Goal: Task Accomplishment & Management: Manage account settings

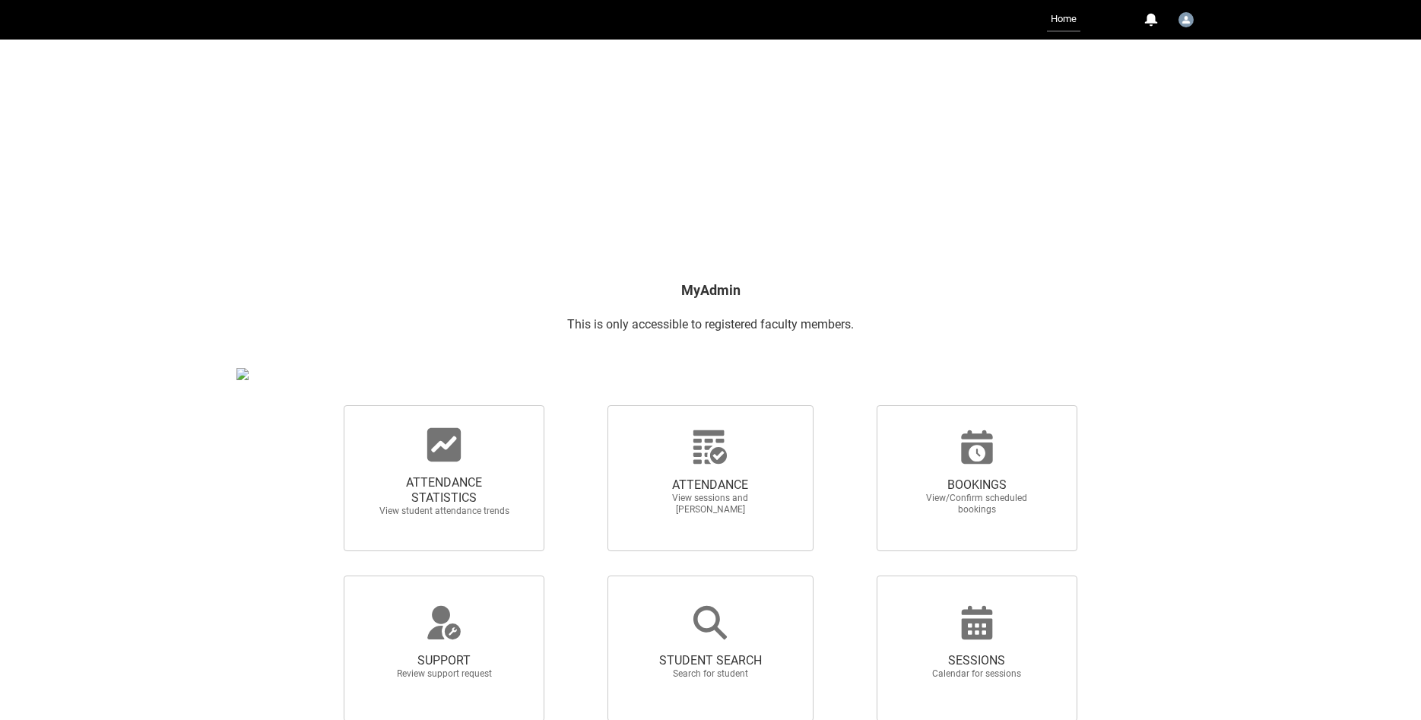
click at [446, 481] on span "ATTENDANCE STATISTICS" at bounding box center [444, 490] width 134 height 30
click at [319, 405] on input "ATTENDANCE STATISTICS View student attendance trends" at bounding box center [318, 405] width 1 height 1
radio input "true"
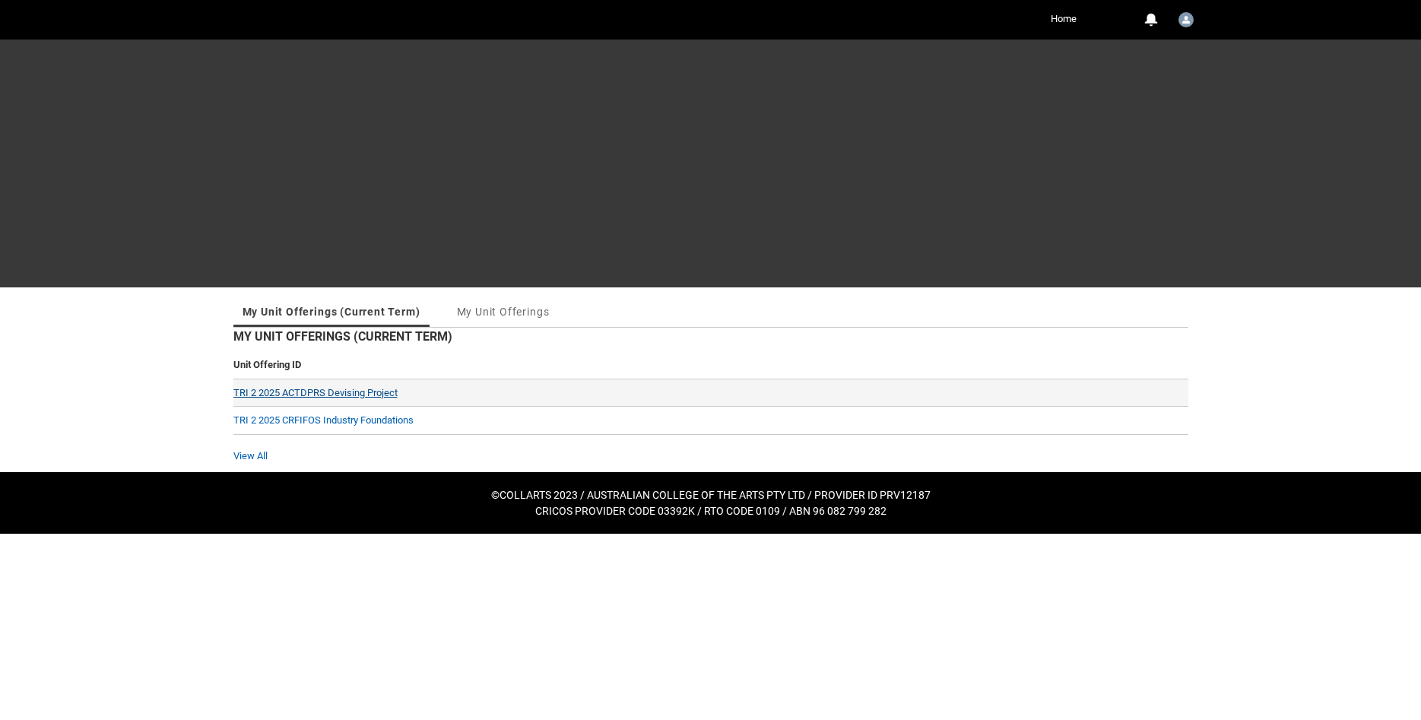
click at [299, 395] on link "TRI 2 2025 ACTDPRS Devising Project" at bounding box center [315, 392] width 164 height 11
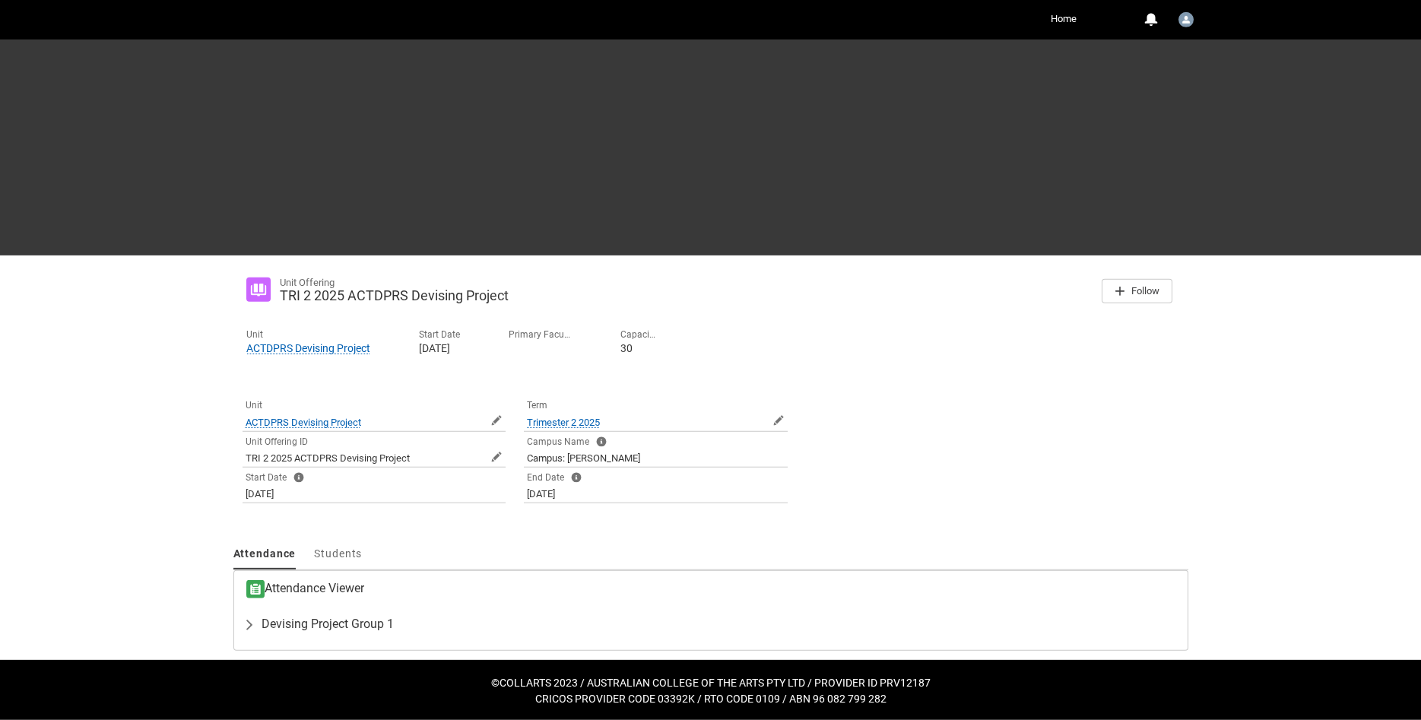
scroll to position [33, 0]
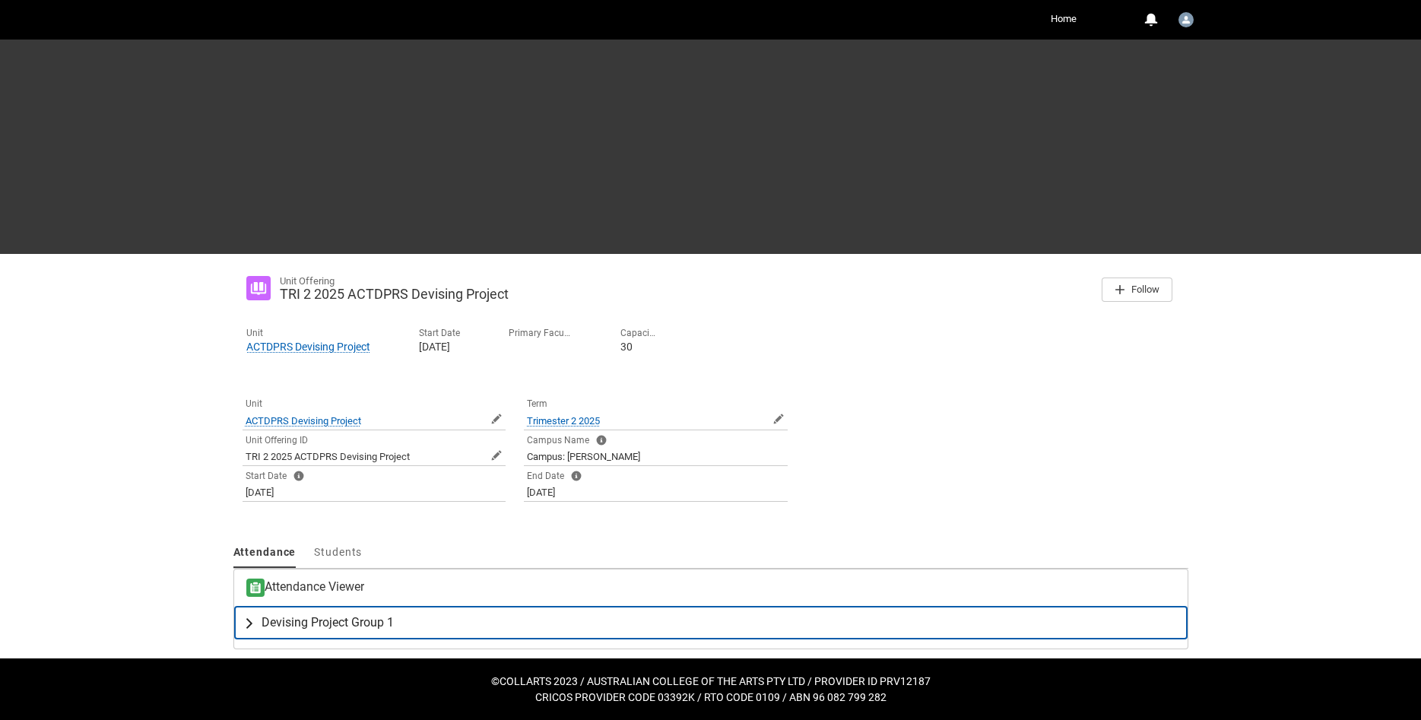
click at [299, 627] on span "Devising Project Group 1" at bounding box center [328, 622] width 132 height 15
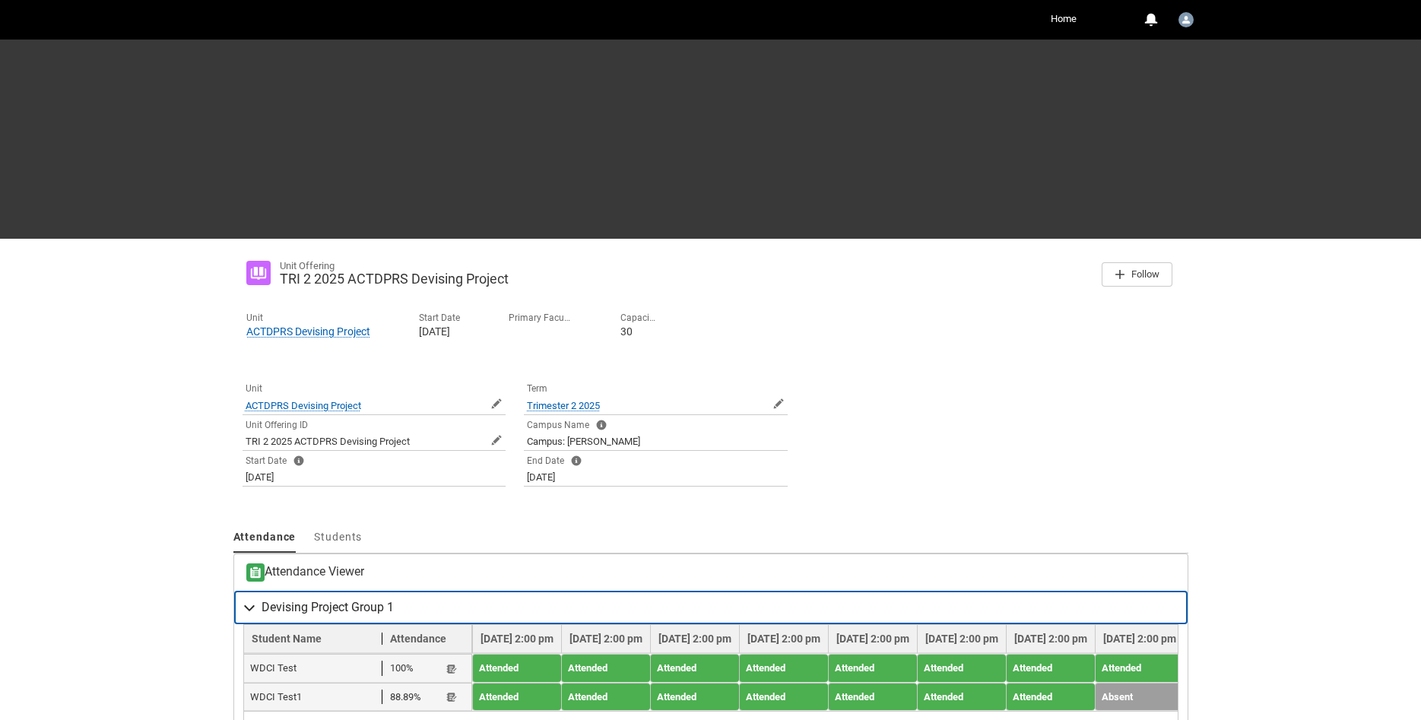
scroll to position [143, 0]
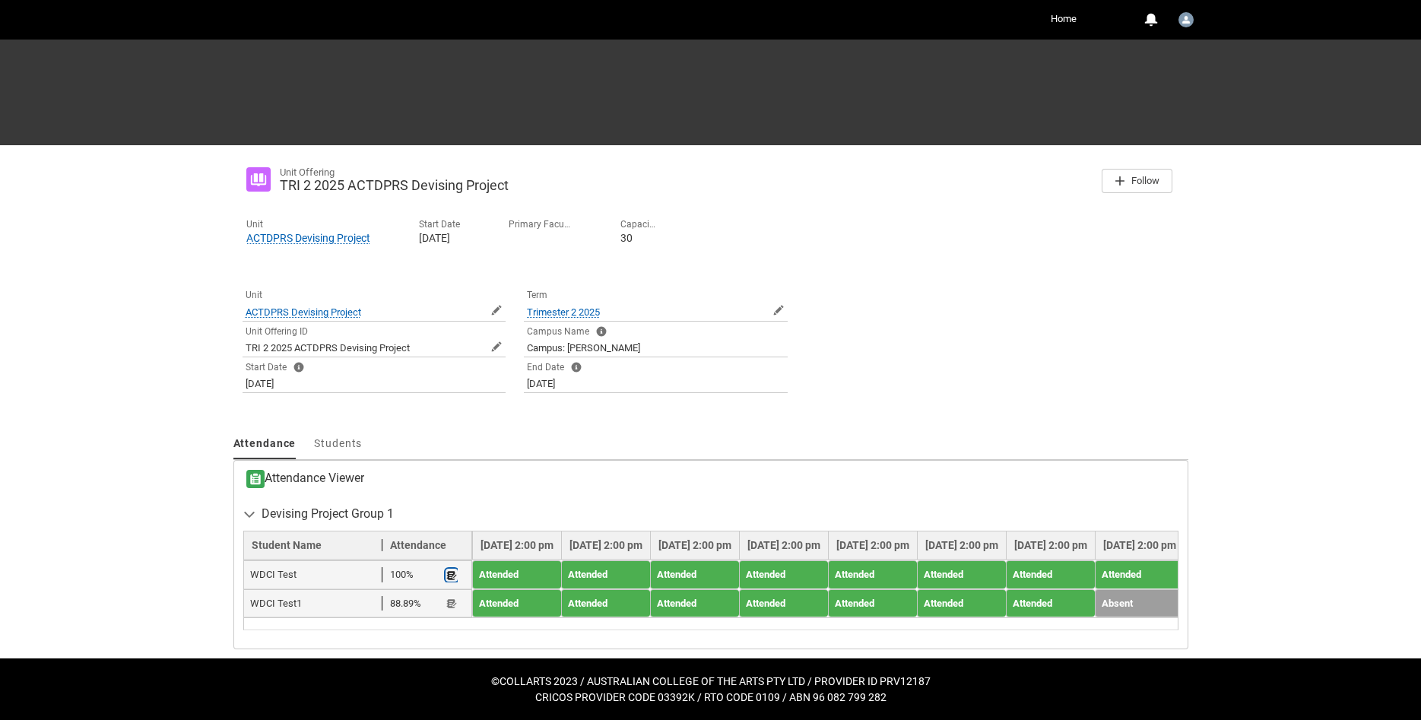
click at [452, 573] on lightning-primitive-icon "button" at bounding box center [451, 575] width 11 height 11
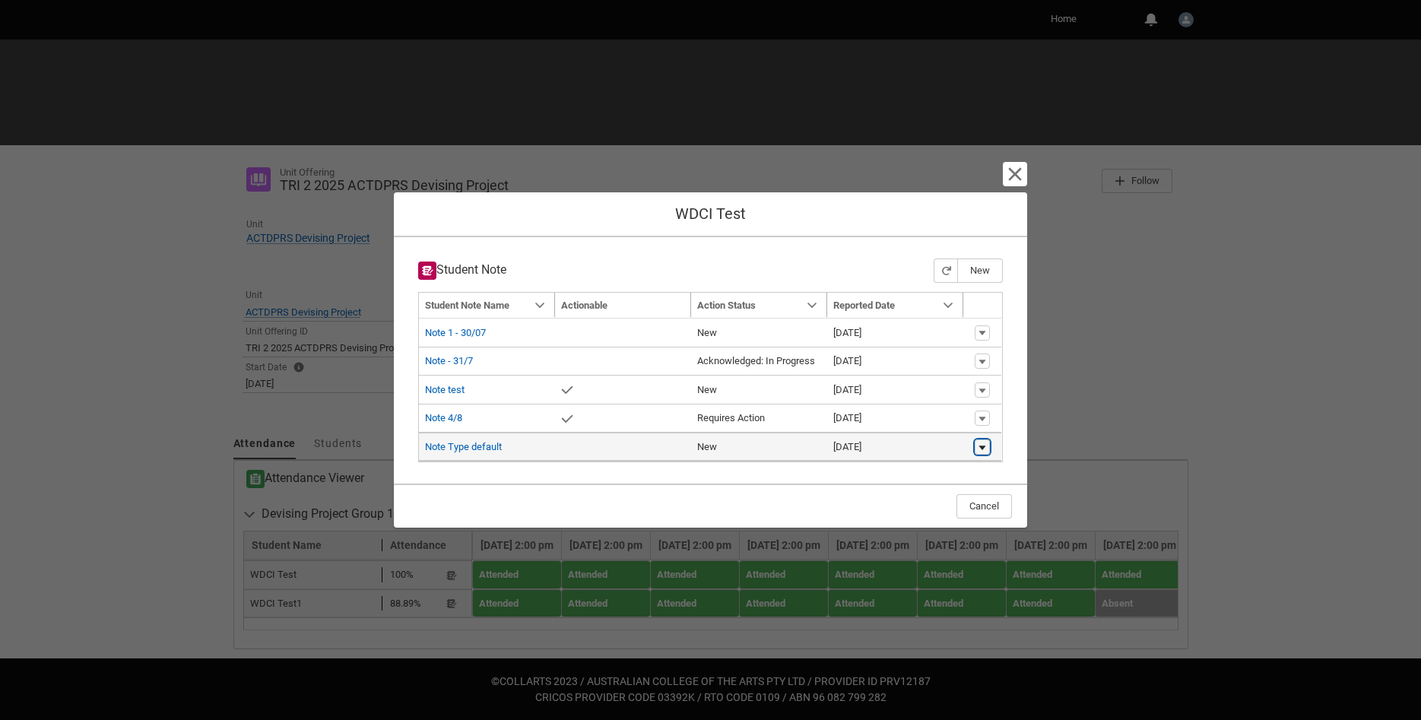
click at [978, 450] on lightning-primitive-icon "button" at bounding box center [982, 447] width 9 height 11
click at [979, 449] on lightning-primitive-icon "button" at bounding box center [982, 447] width 9 height 11
click at [456, 443] on link "Note Type default" at bounding box center [463, 446] width 77 height 11
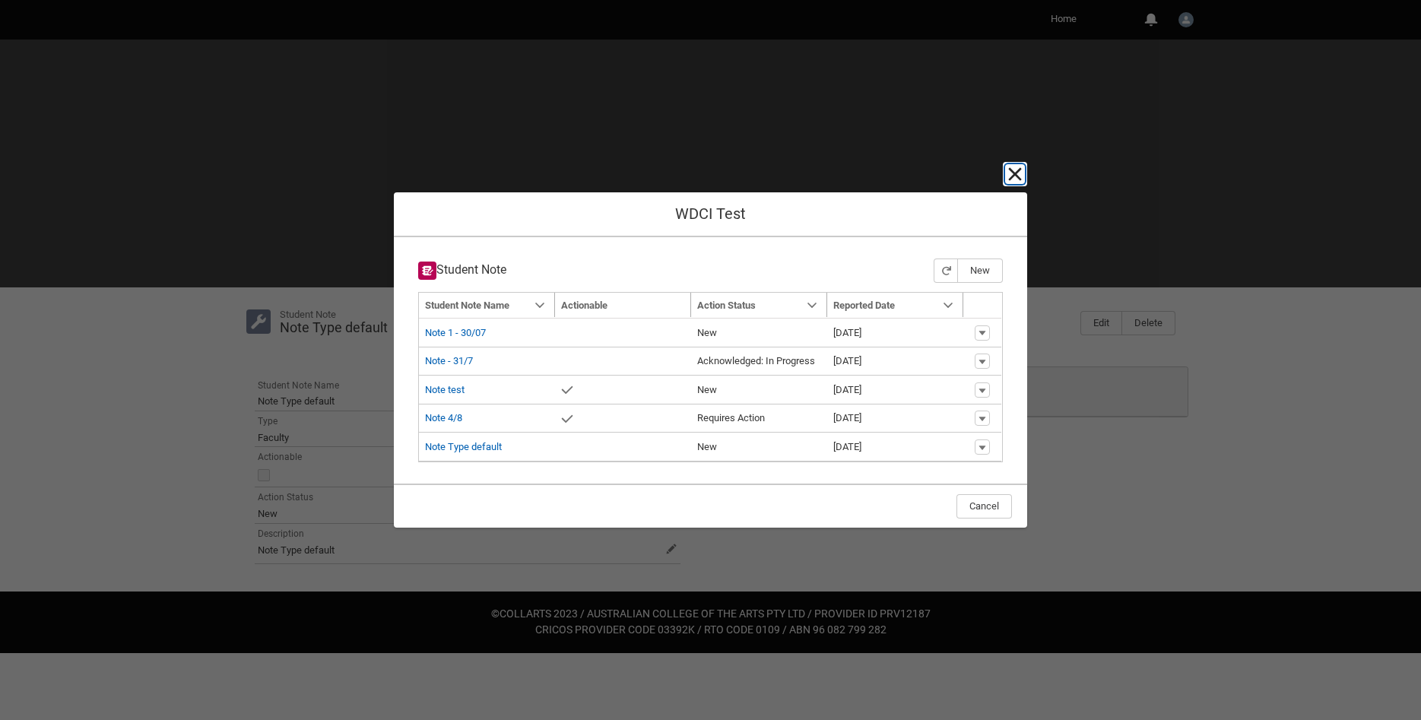
click at [1010, 173] on lightning-primitive-icon "button" at bounding box center [1015, 174] width 18 height 18
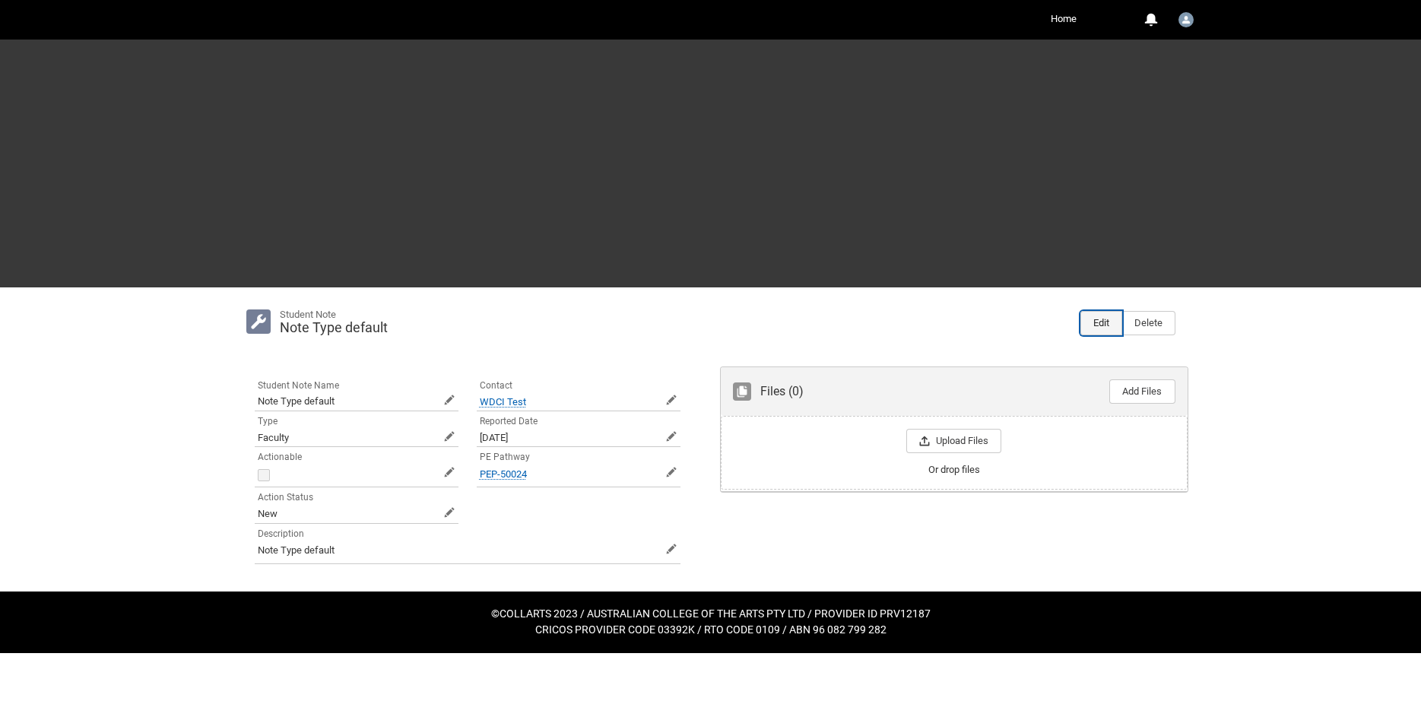
click at [1091, 319] on button "Edit" at bounding box center [1102, 323] width 42 height 24
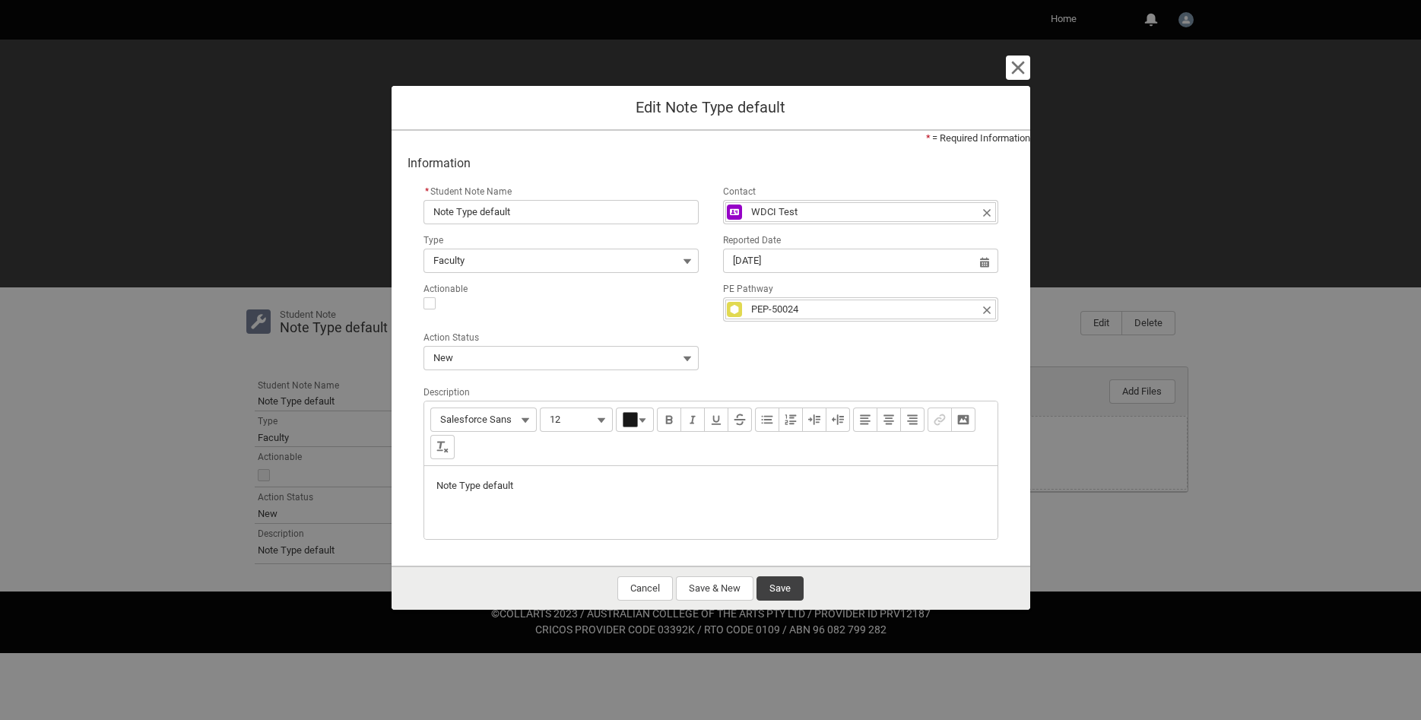
click at [561, 494] on p "Note Type default" at bounding box center [710, 485] width 549 height 15
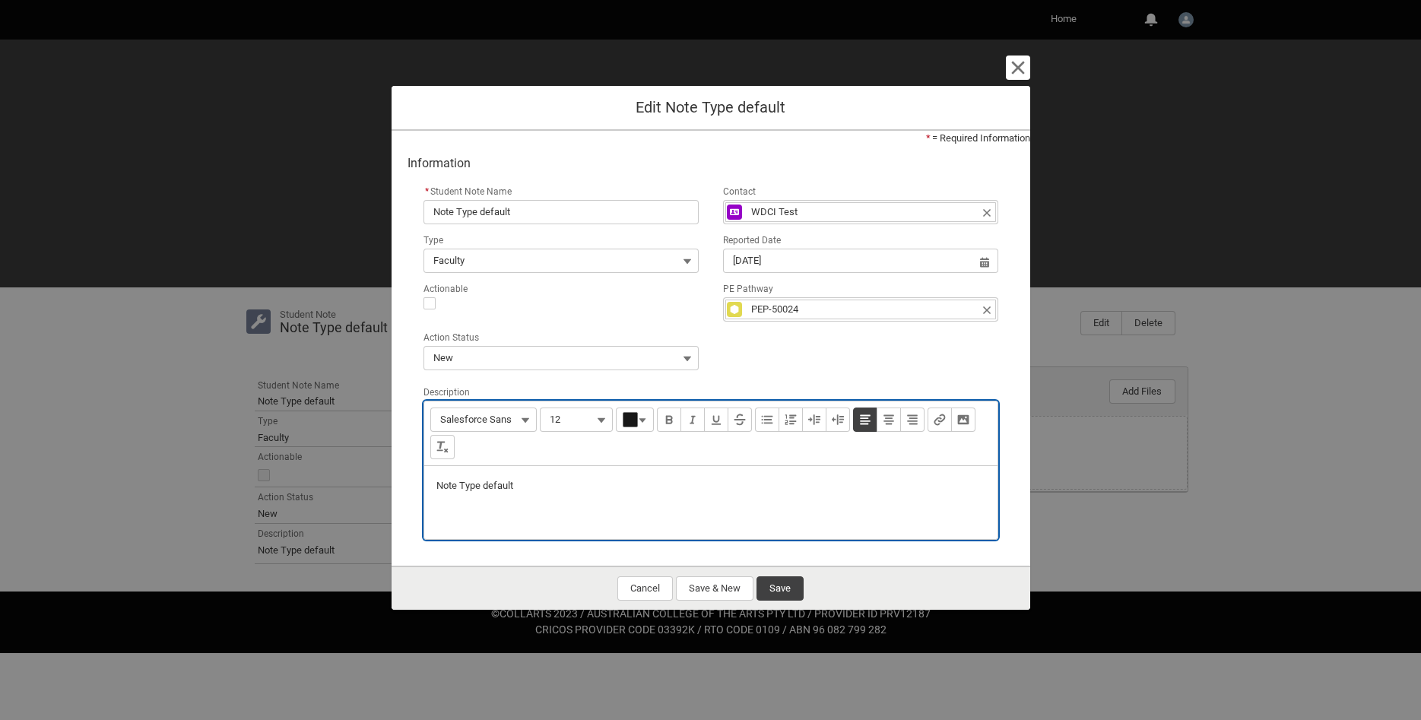
type lightning-input-rich-text "<p>Note Type default1</p>"
click at [769, 594] on button "Save" at bounding box center [780, 588] width 47 height 24
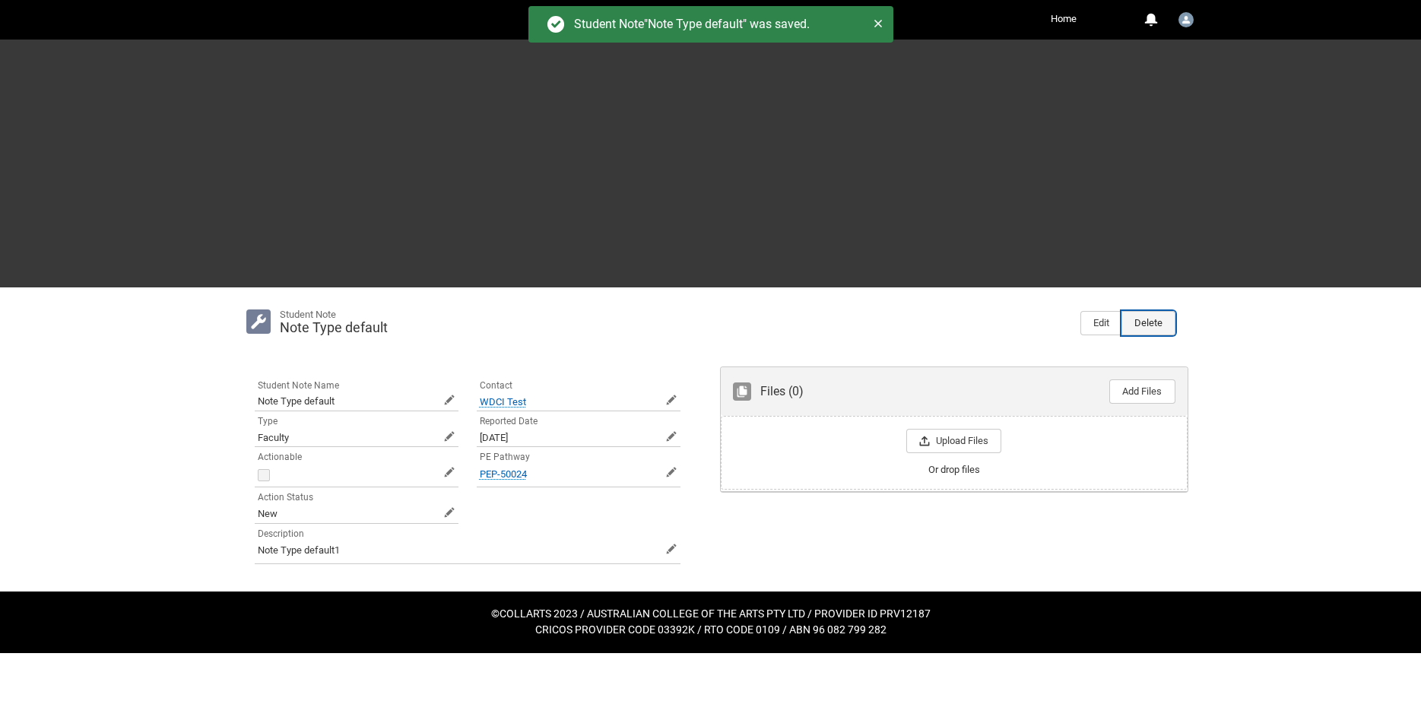
click at [1155, 325] on button "Delete" at bounding box center [1149, 323] width 54 height 24
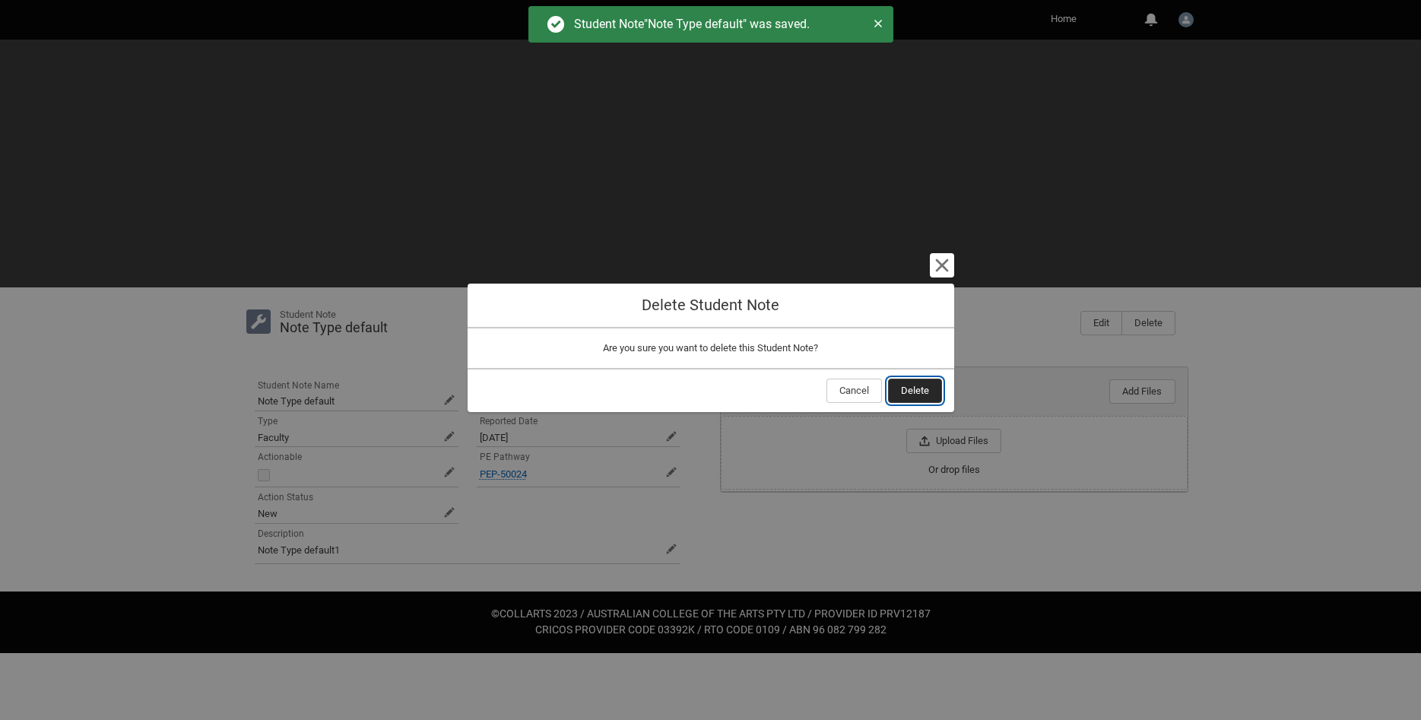
click at [911, 382] on span "Delete" at bounding box center [915, 390] width 28 height 23
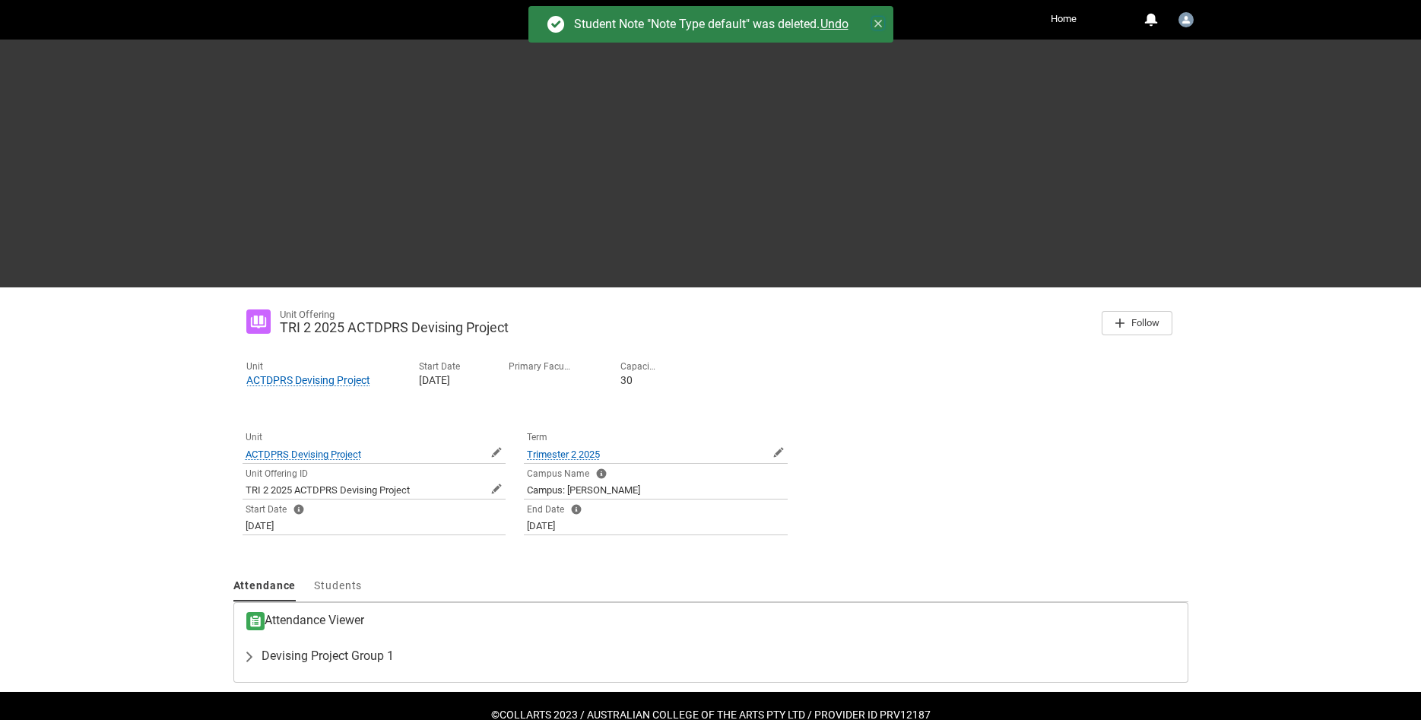
click at [874, 20] on icon at bounding box center [878, 23] width 11 height 11
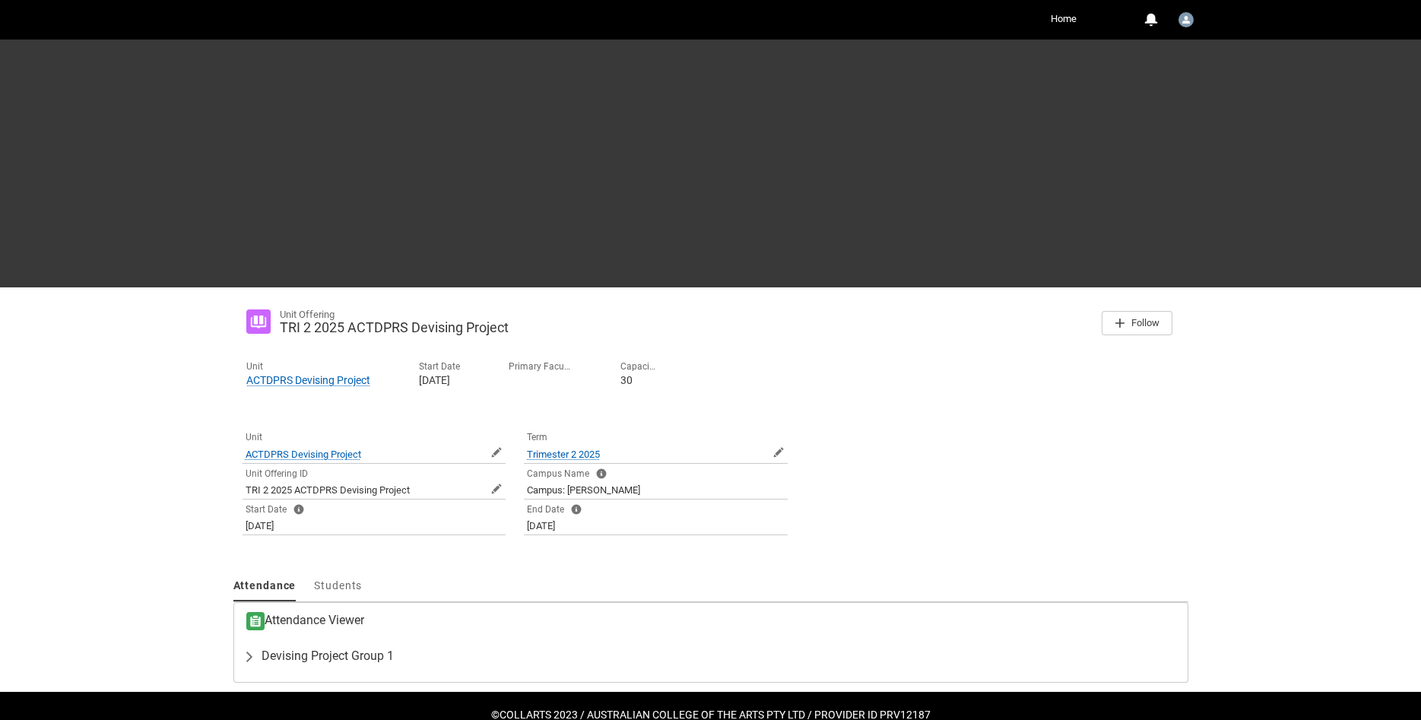
scroll to position [33, 0]
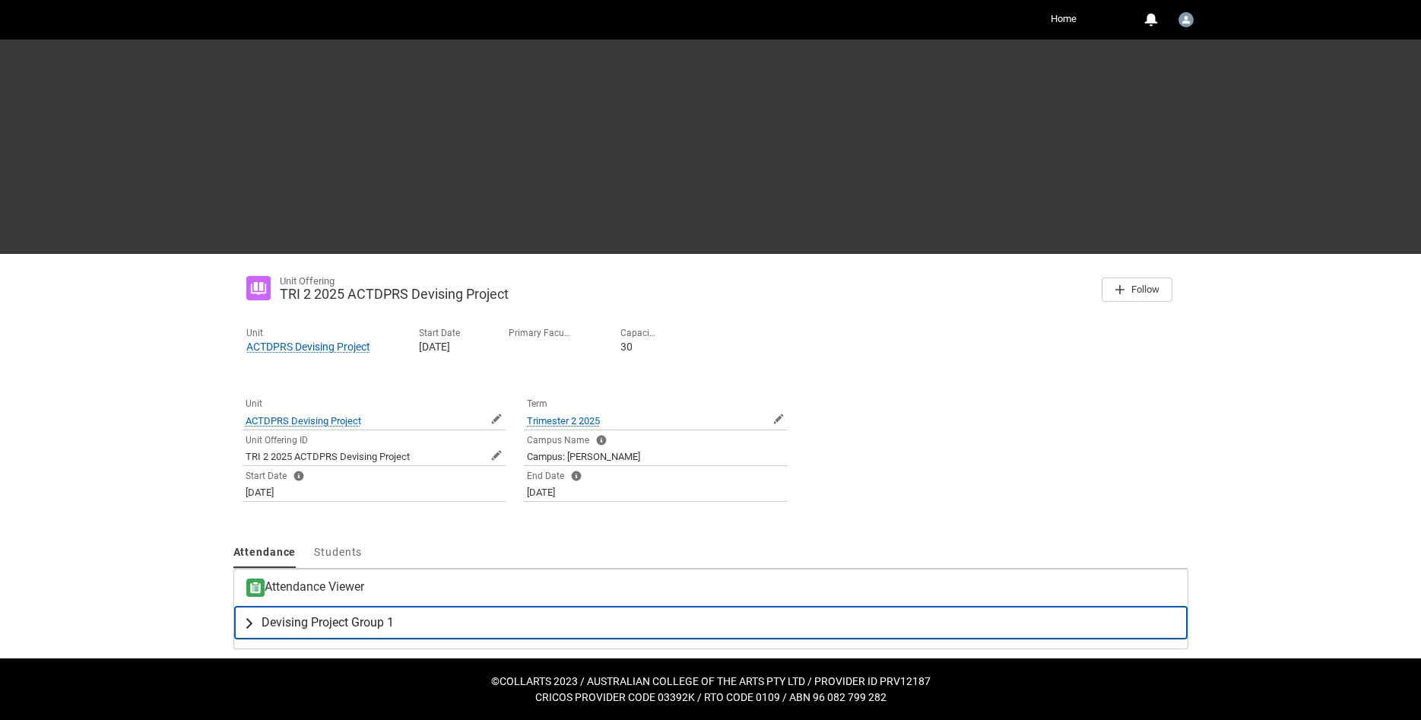
click at [332, 624] on span "Devising Project Group 1" at bounding box center [328, 622] width 132 height 15
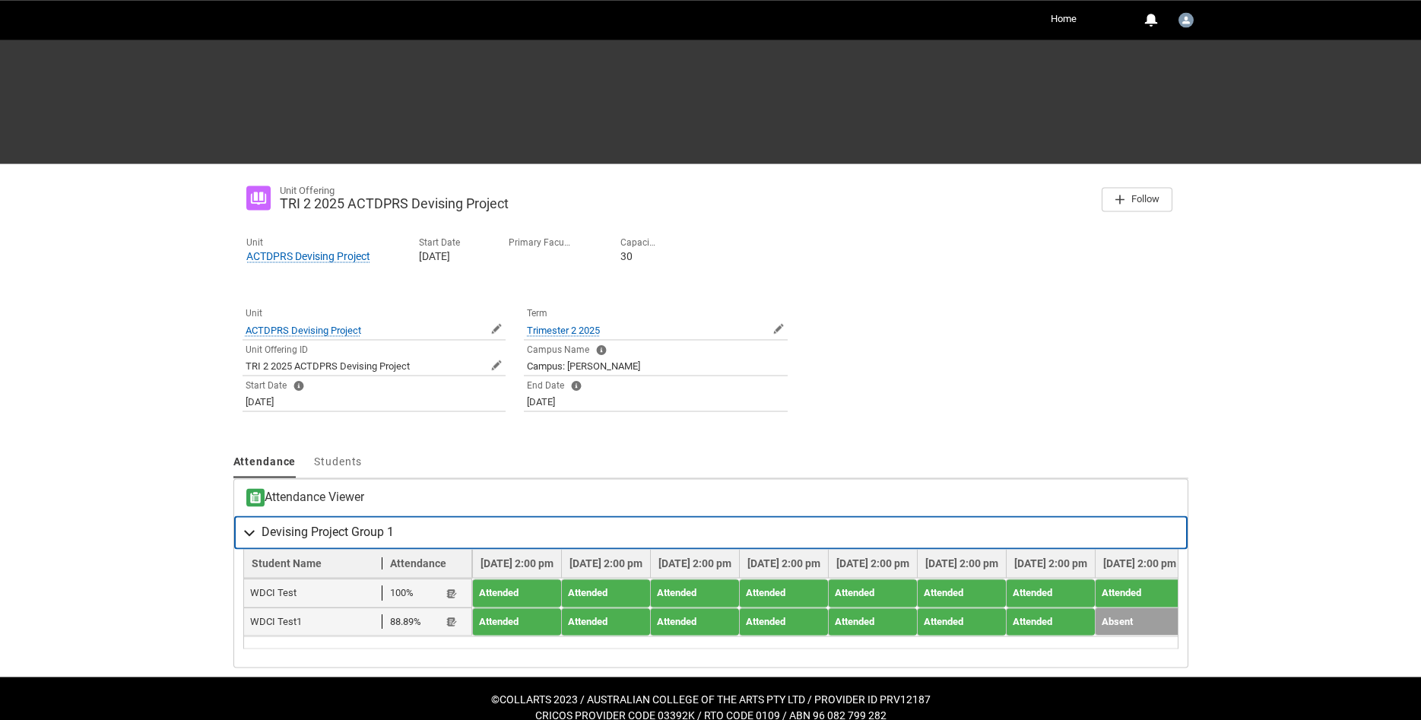
scroll to position [143, 0]
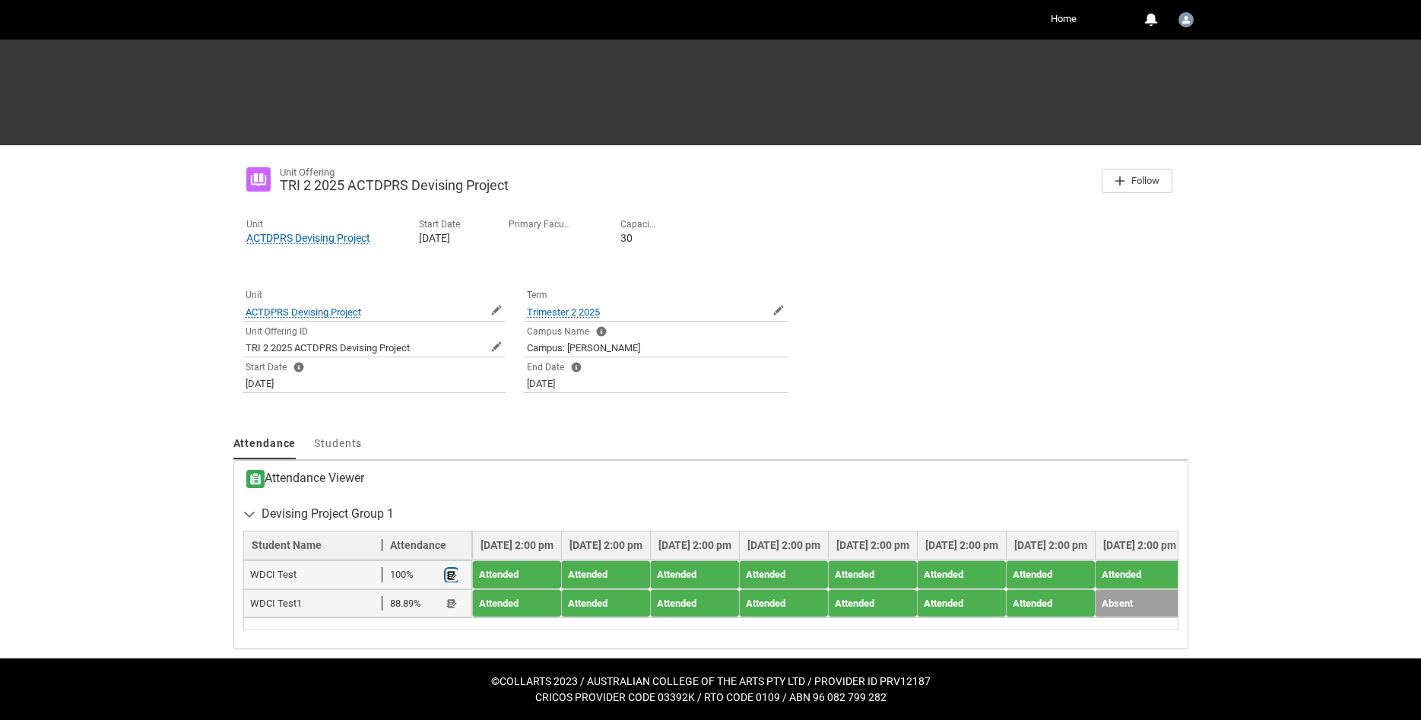
click at [448, 574] on lightning-primitive-icon "button" at bounding box center [451, 575] width 11 height 11
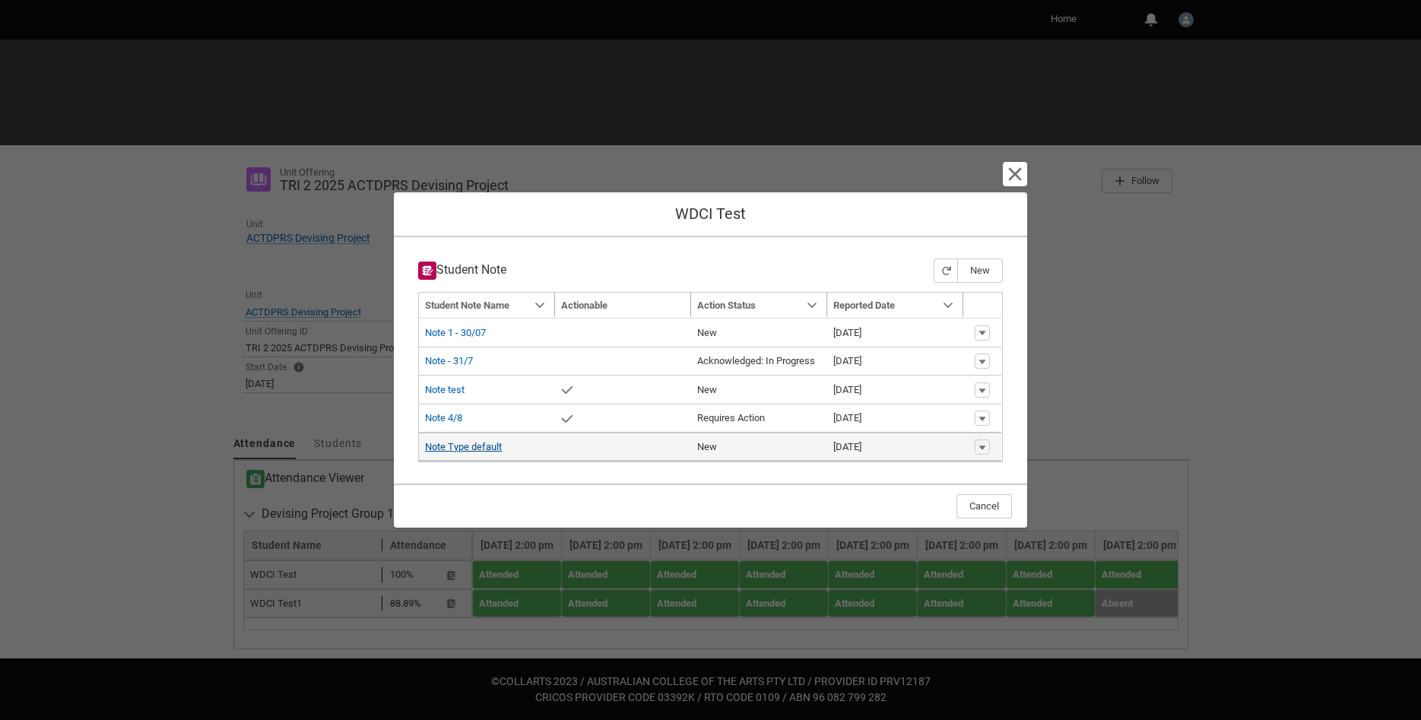
click at [455, 448] on link "Note Type default" at bounding box center [463, 446] width 77 height 11
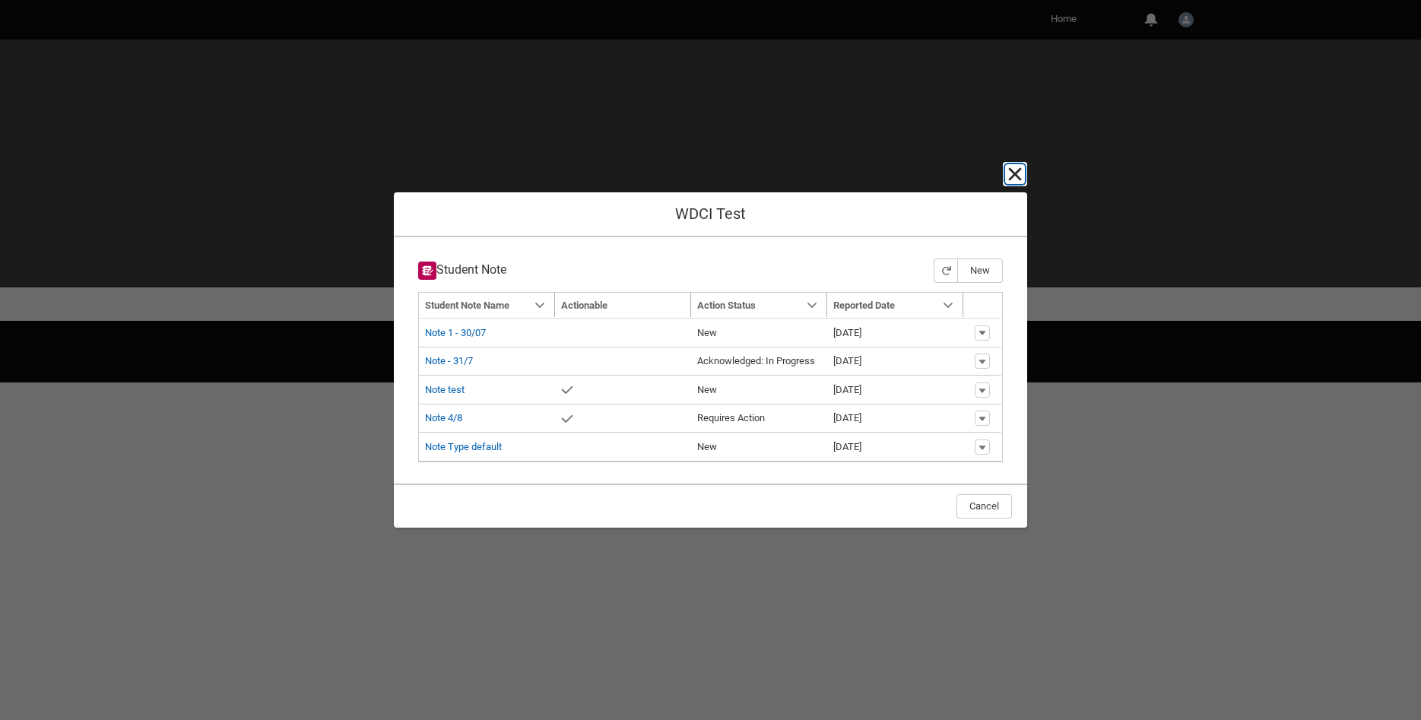
click at [1017, 171] on lightning-primitive-icon "button" at bounding box center [1015, 174] width 18 height 18
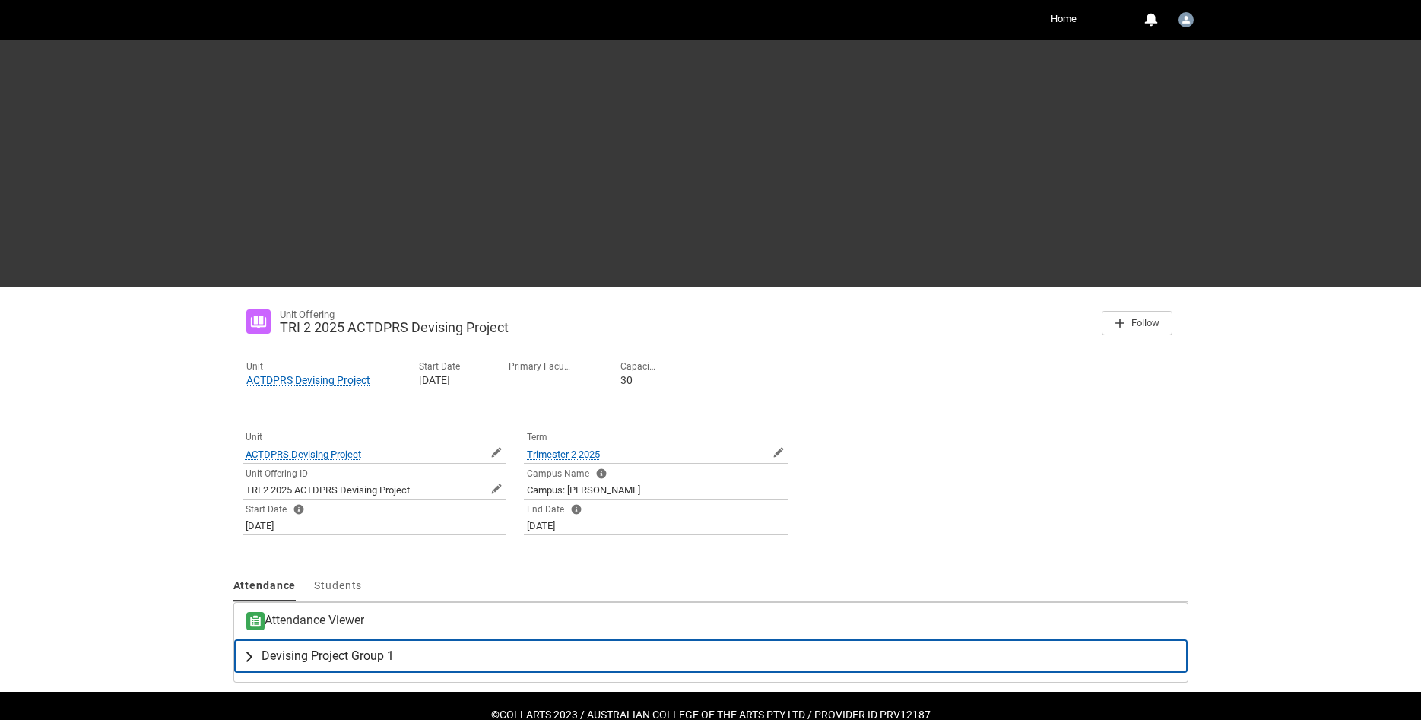
click at [357, 663] on span "Devising Project Group 1" at bounding box center [328, 656] width 132 height 15
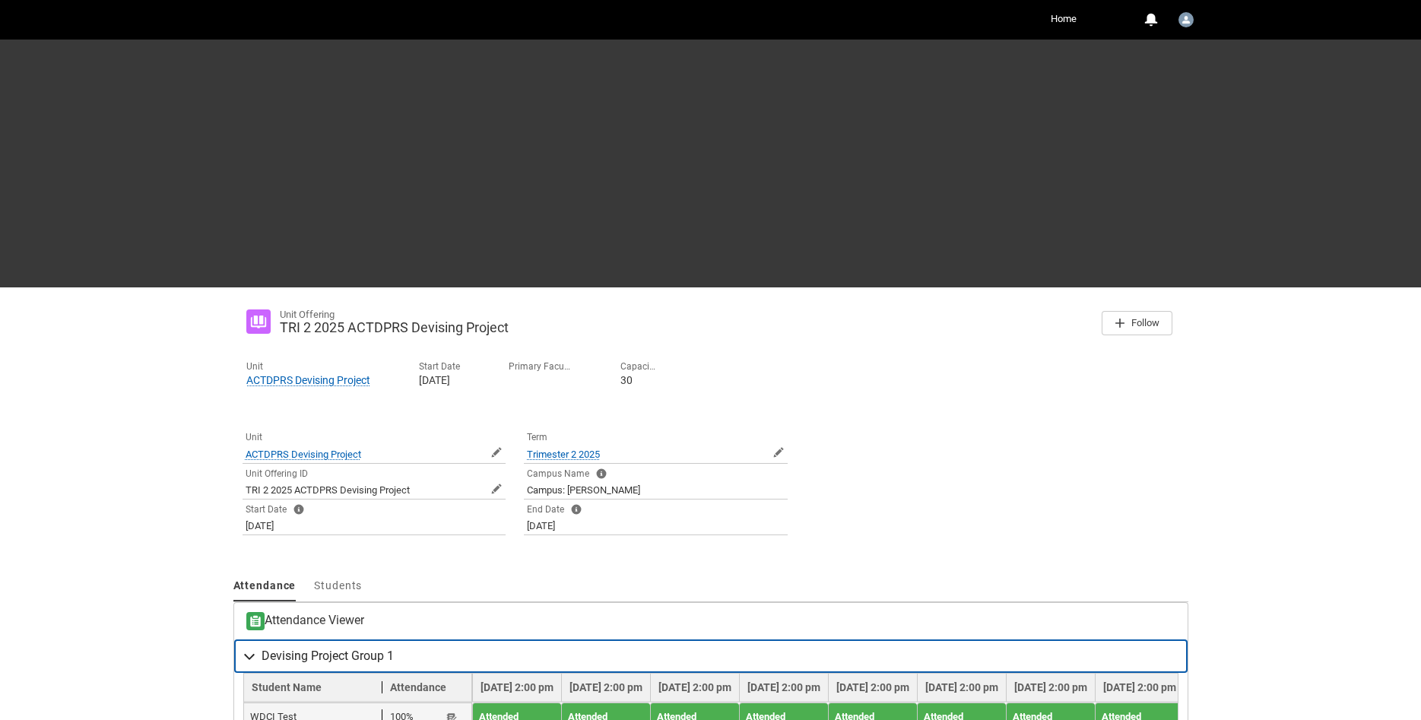
scroll to position [143, 0]
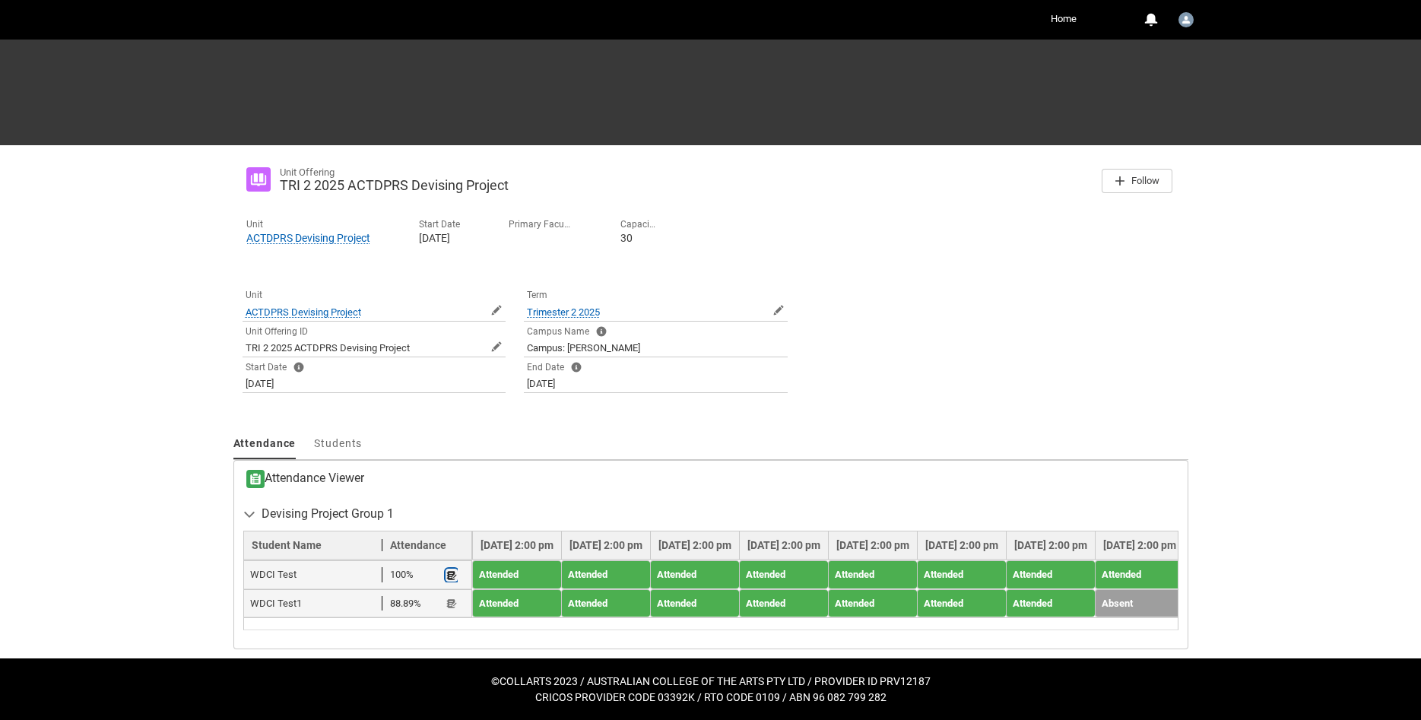
click at [449, 573] on lightning-primitive-icon "button" at bounding box center [451, 575] width 11 height 11
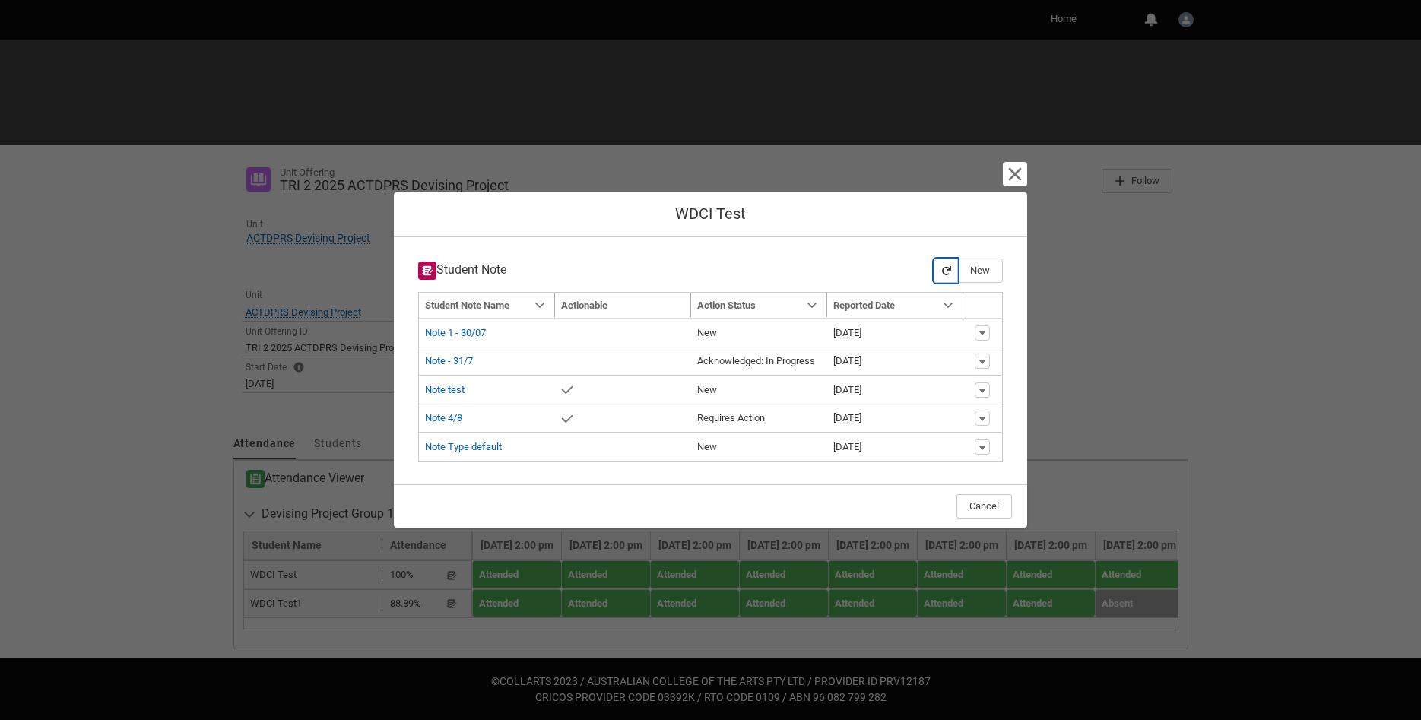
click at [951, 265] on lightning-primitive-icon "button" at bounding box center [946, 270] width 11 height 11
type input "179"
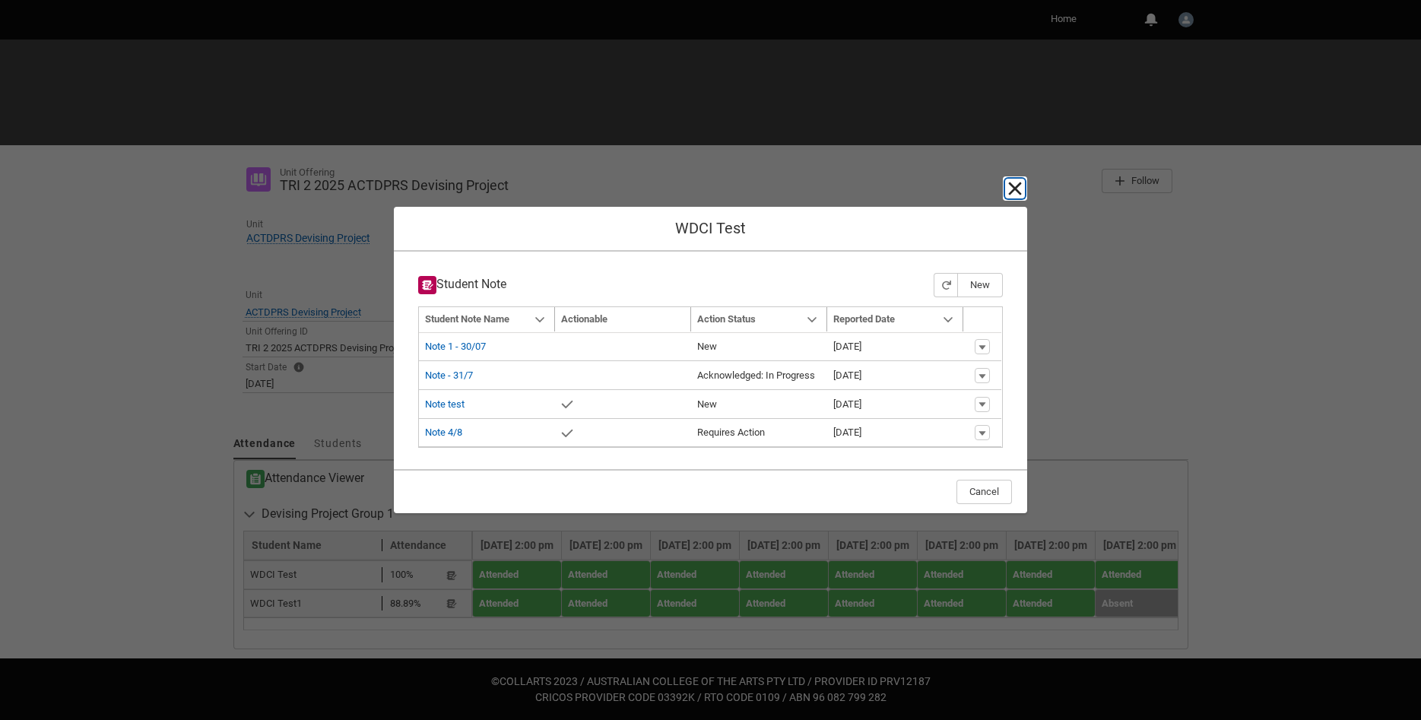
click at [1013, 186] on lightning-primitive-icon "button" at bounding box center [1015, 188] width 18 height 18
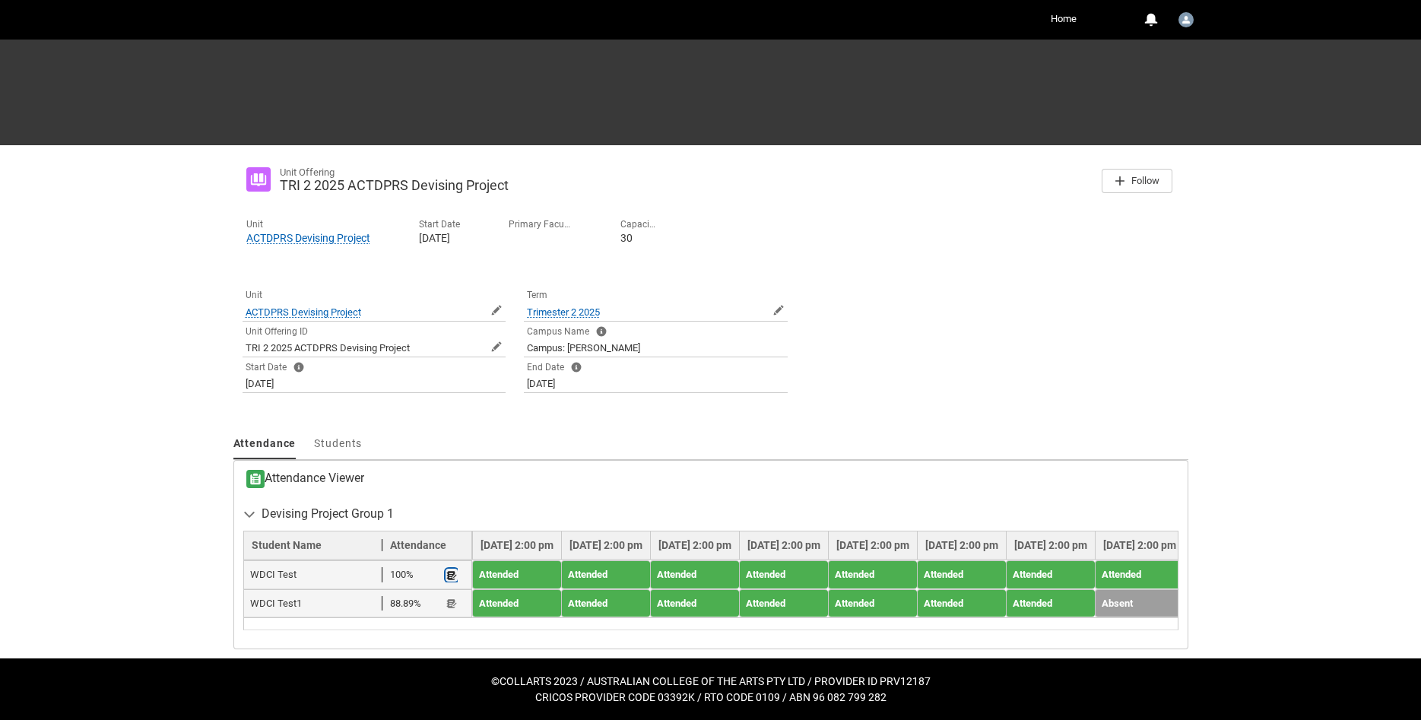
click at [452, 573] on lightning-primitive-icon "button" at bounding box center [451, 575] width 11 height 11
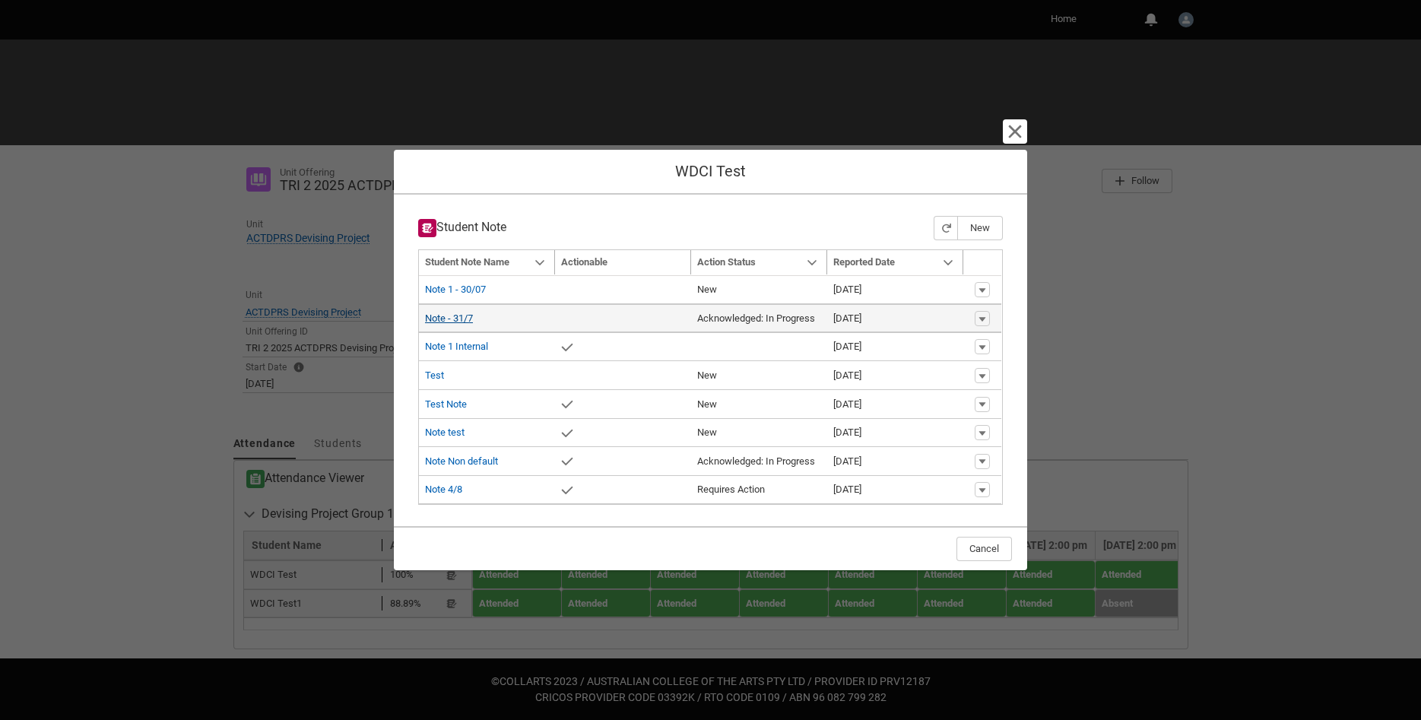
click at [456, 319] on link "Note - 31/7" at bounding box center [449, 318] width 48 height 11
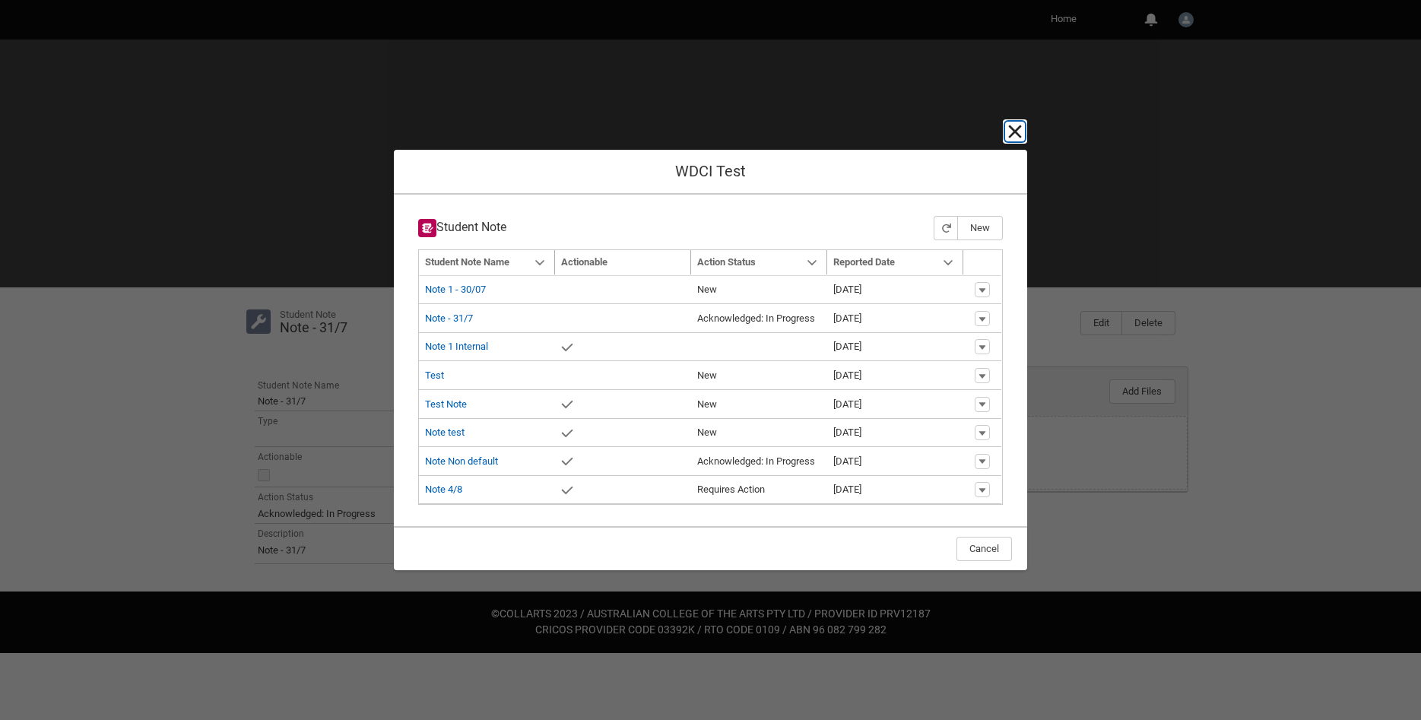
click at [1020, 135] on lightning-primitive-icon "button" at bounding box center [1015, 131] width 18 height 18
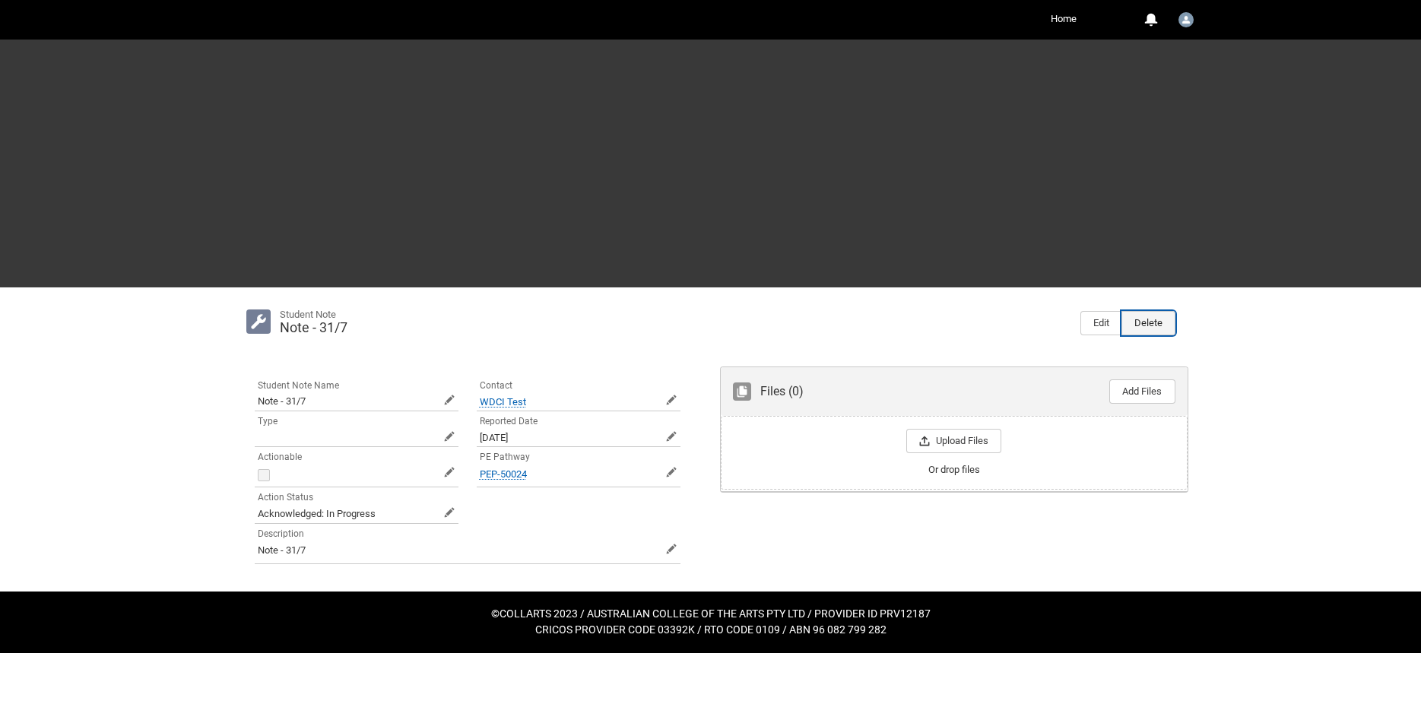
click at [1144, 322] on button "Delete" at bounding box center [1149, 323] width 54 height 24
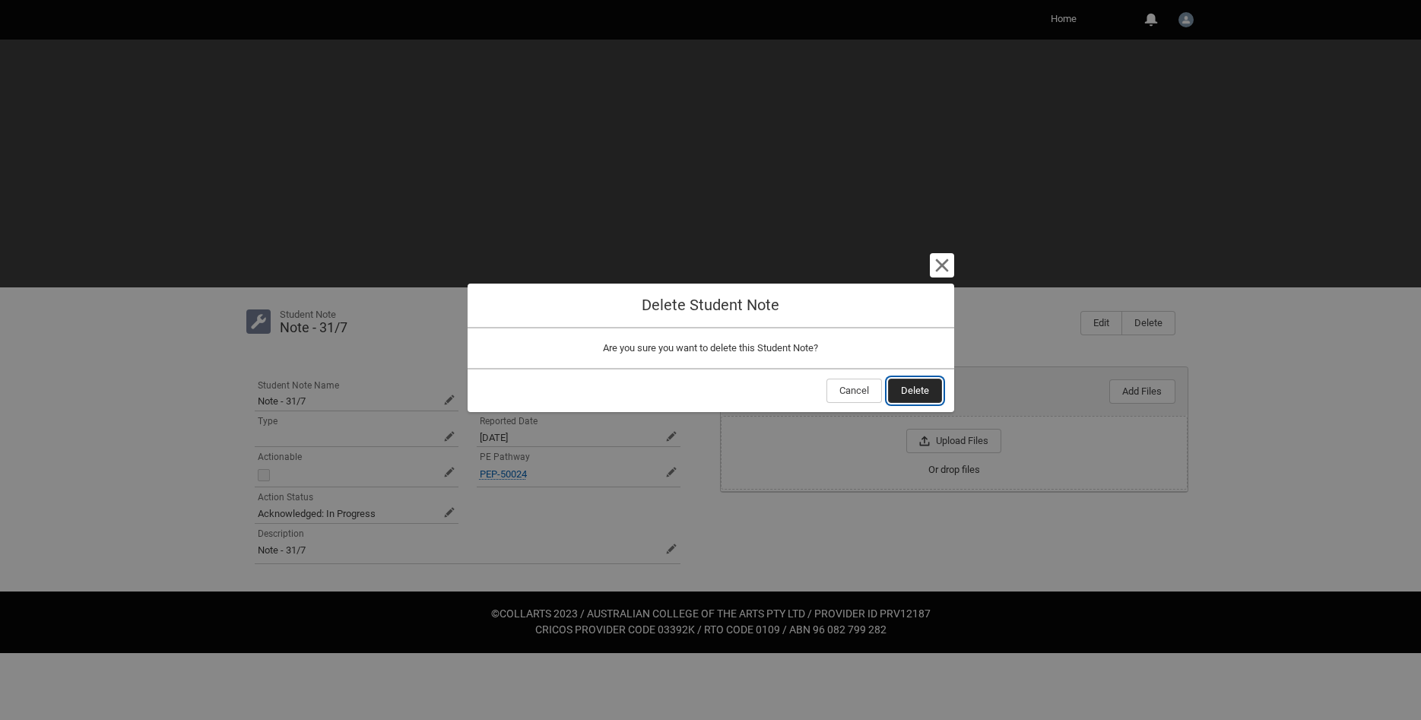
click at [907, 389] on span "Delete" at bounding box center [915, 390] width 28 height 23
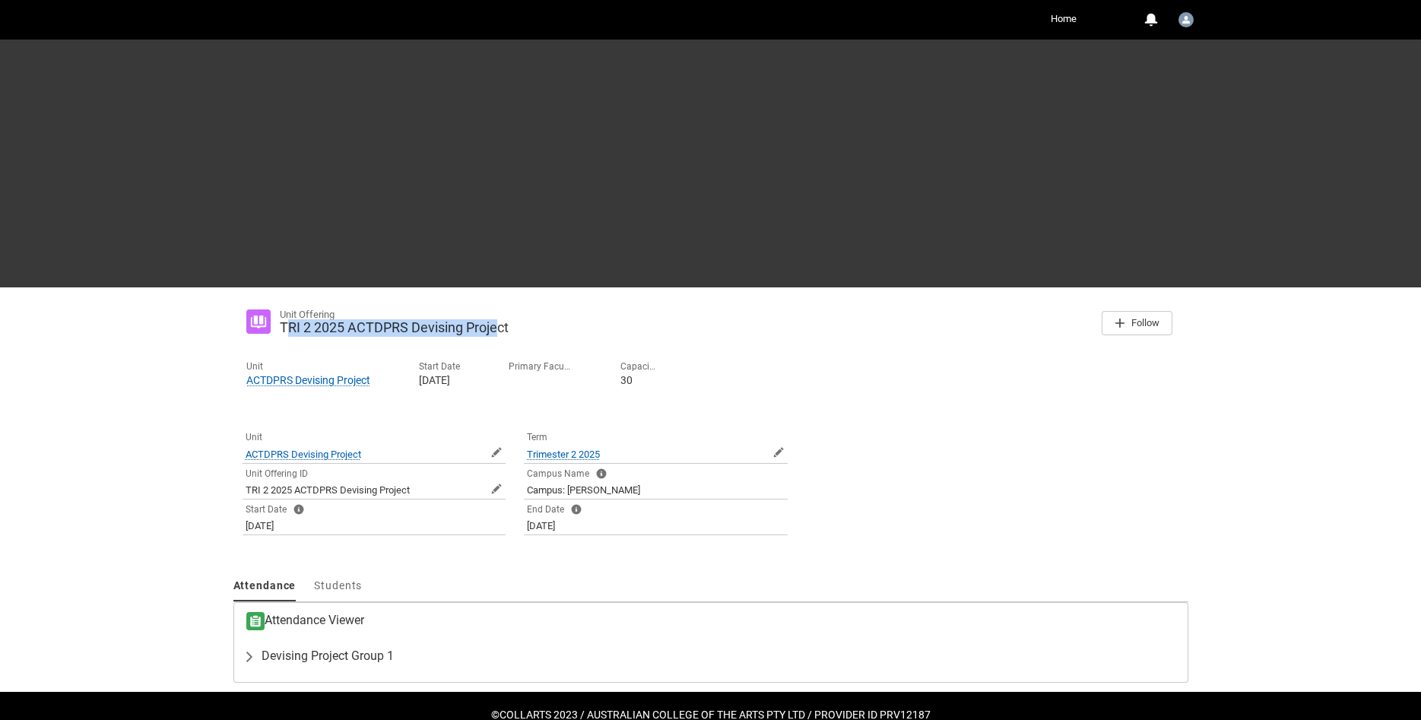
drag, startPoint x: 286, startPoint y: 329, endPoint x: 495, endPoint y: 327, distance: 209.1
click at [495, 327] on lightning-formatted-text "TRI 2 2025 ACTDPRS Devising Project" at bounding box center [394, 327] width 229 height 16
click at [722, 335] on slot "TRI 2 2025 ACTDPRS Devising Project" at bounding box center [686, 327] width 813 height 17
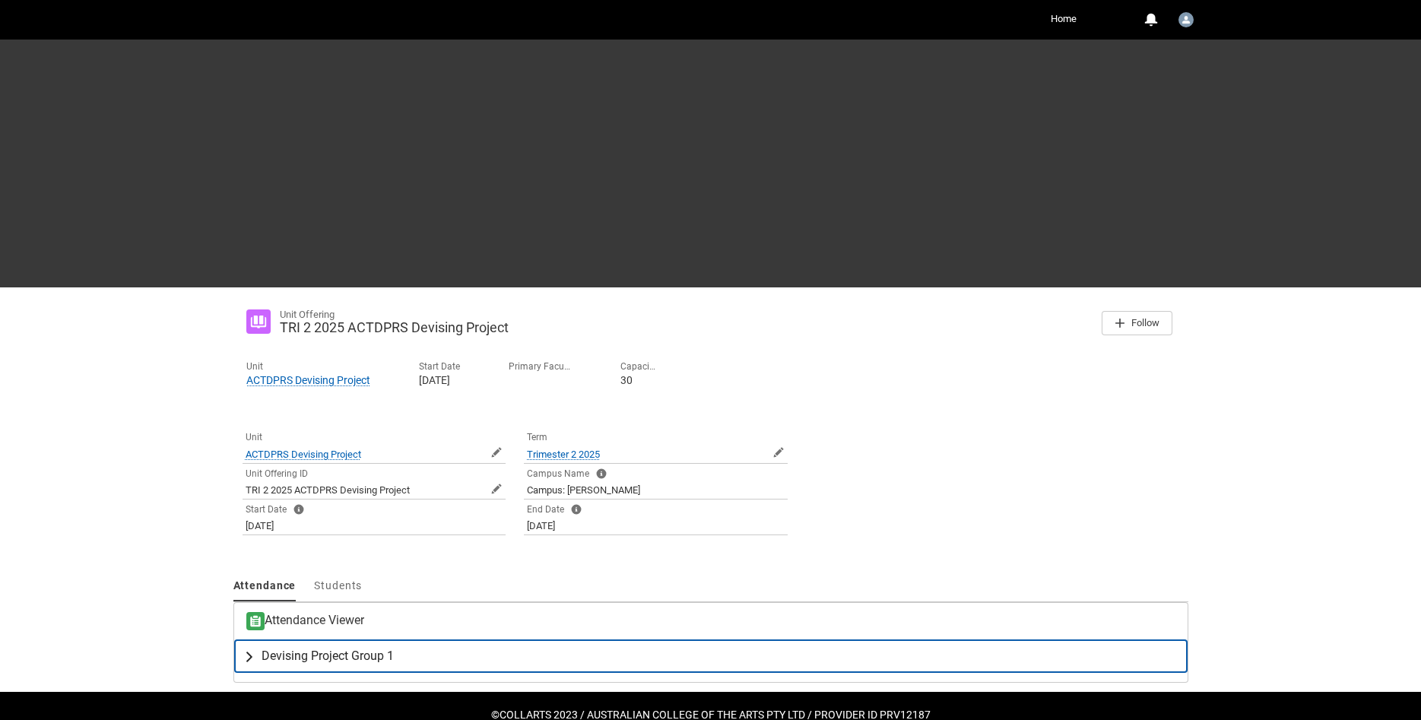
click at [295, 655] on span "Devising Project Group 1" at bounding box center [328, 656] width 132 height 15
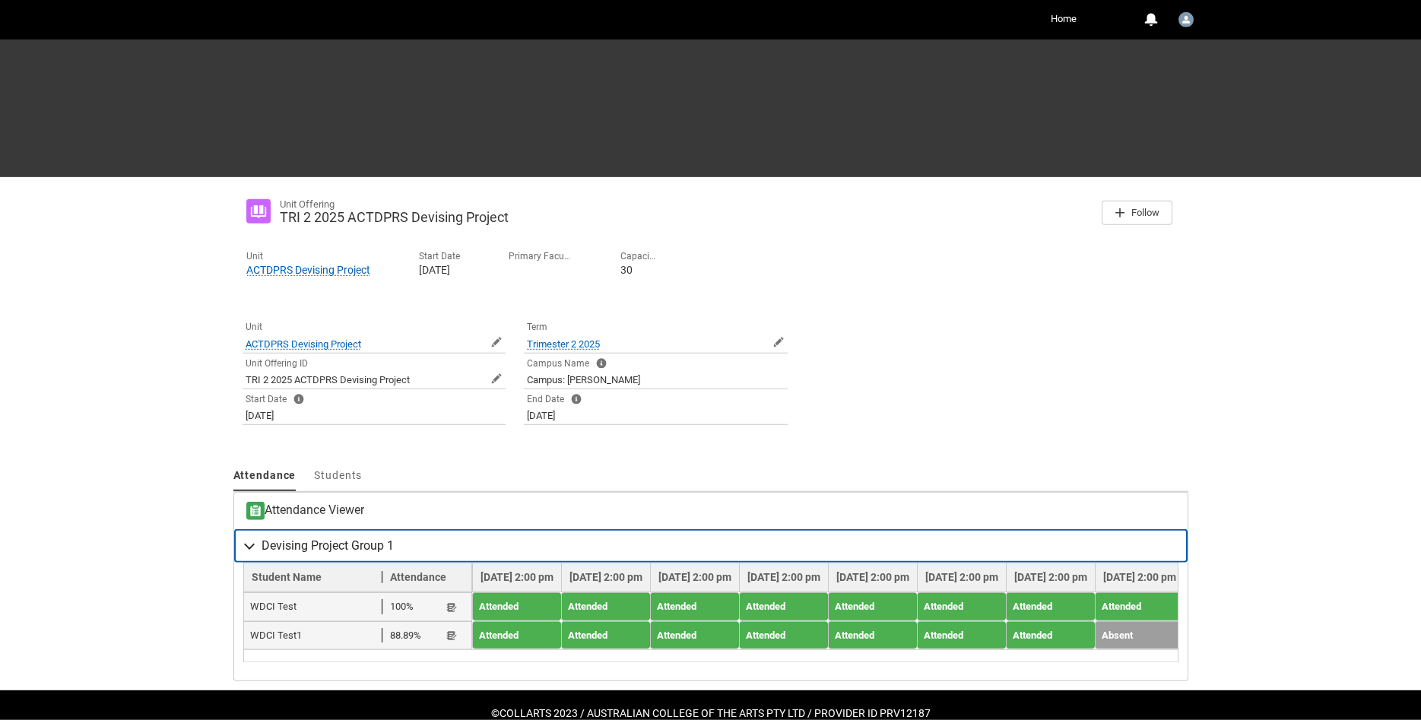
scroll to position [143, 0]
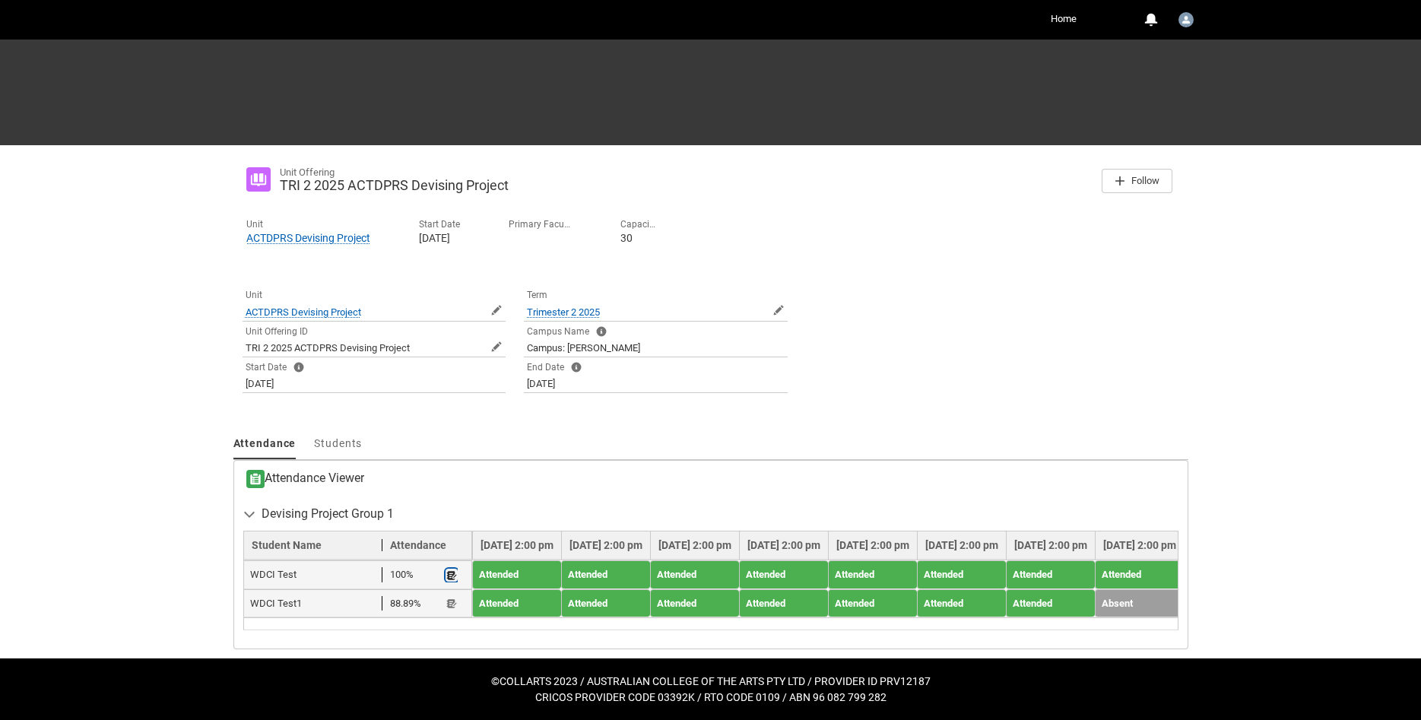
click at [453, 578] on lightning-primitive-icon "button" at bounding box center [451, 575] width 11 height 11
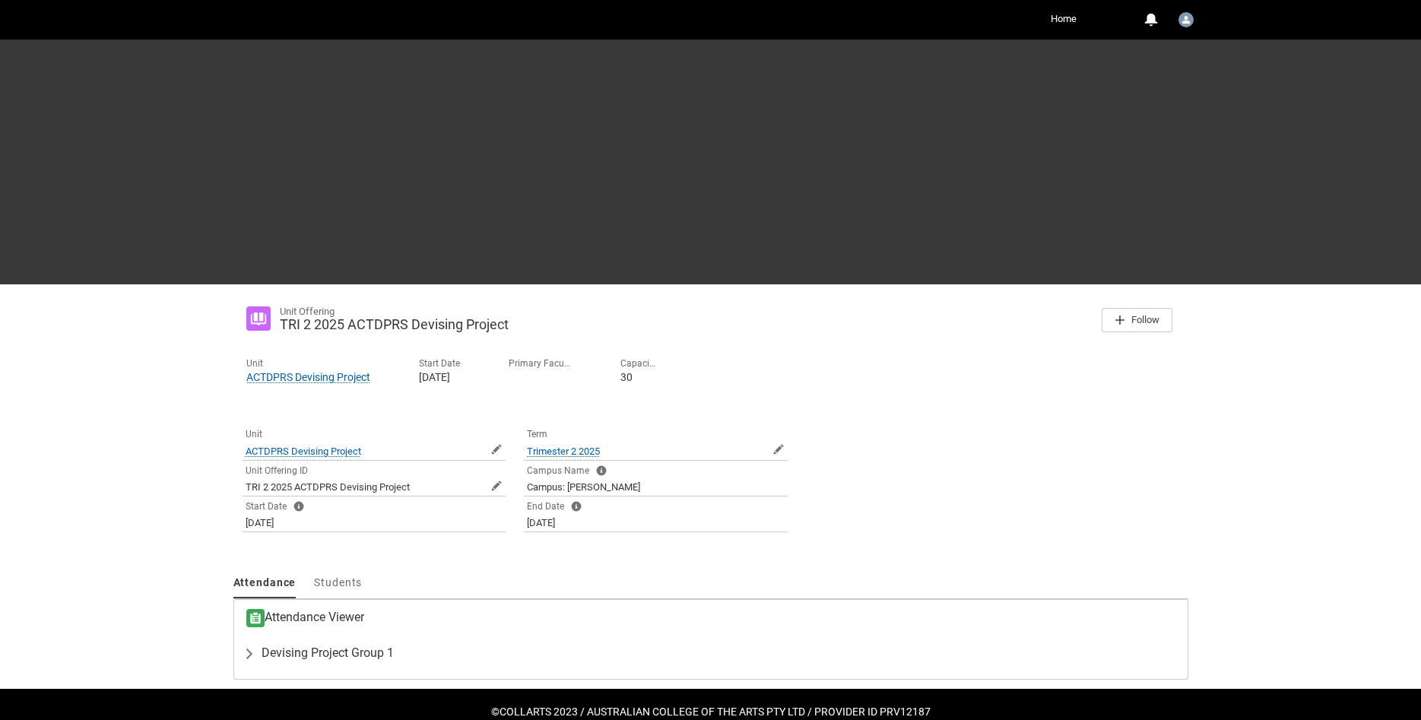
scroll to position [30, 0]
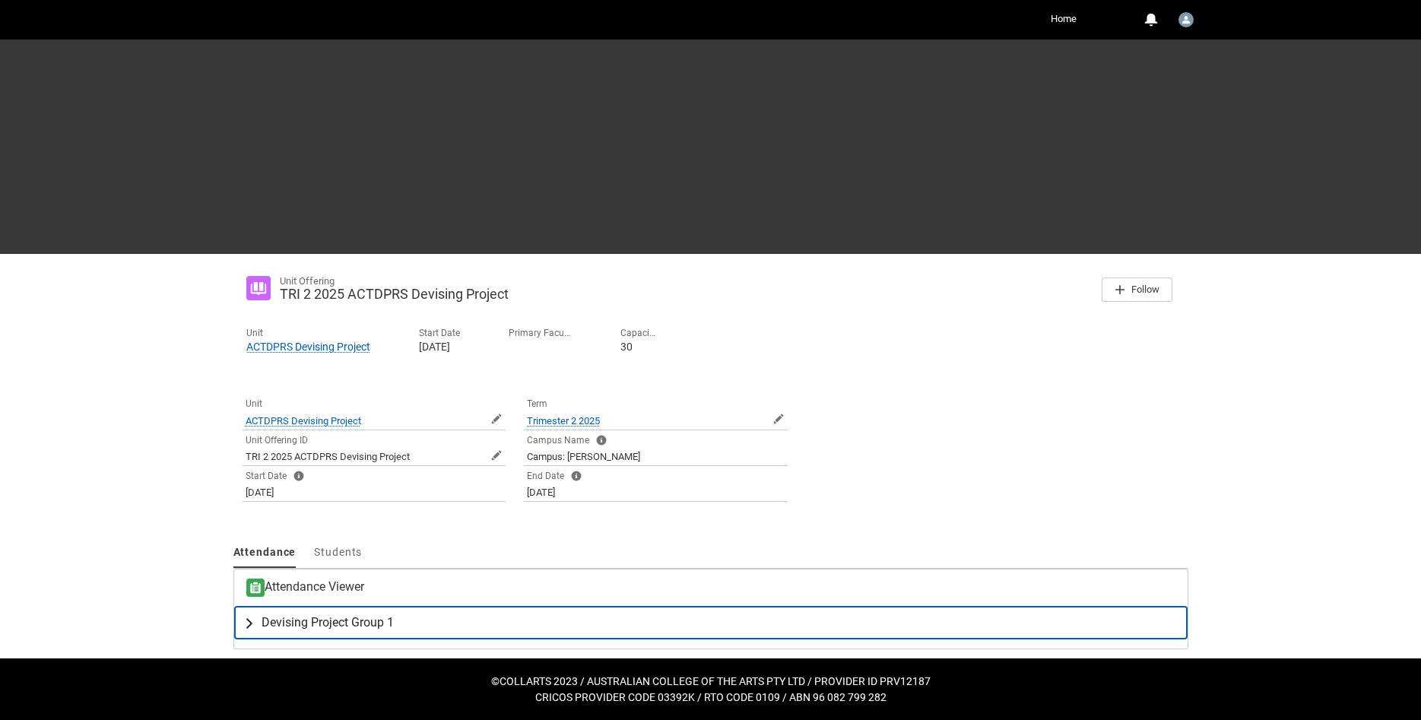
click at [246, 624] on lightning-primitive-icon "button" at bounding box center [252, 622] width 18 height 15
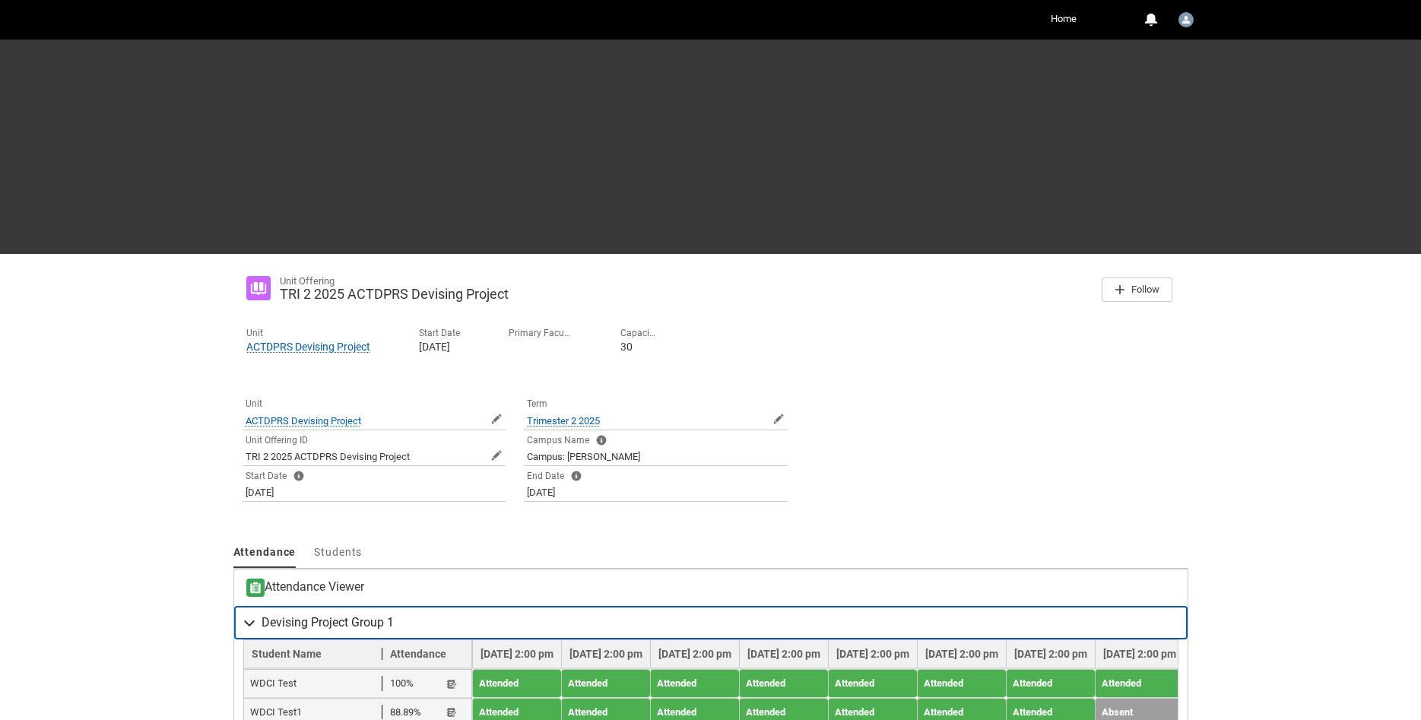
scroll to position [140, 0]
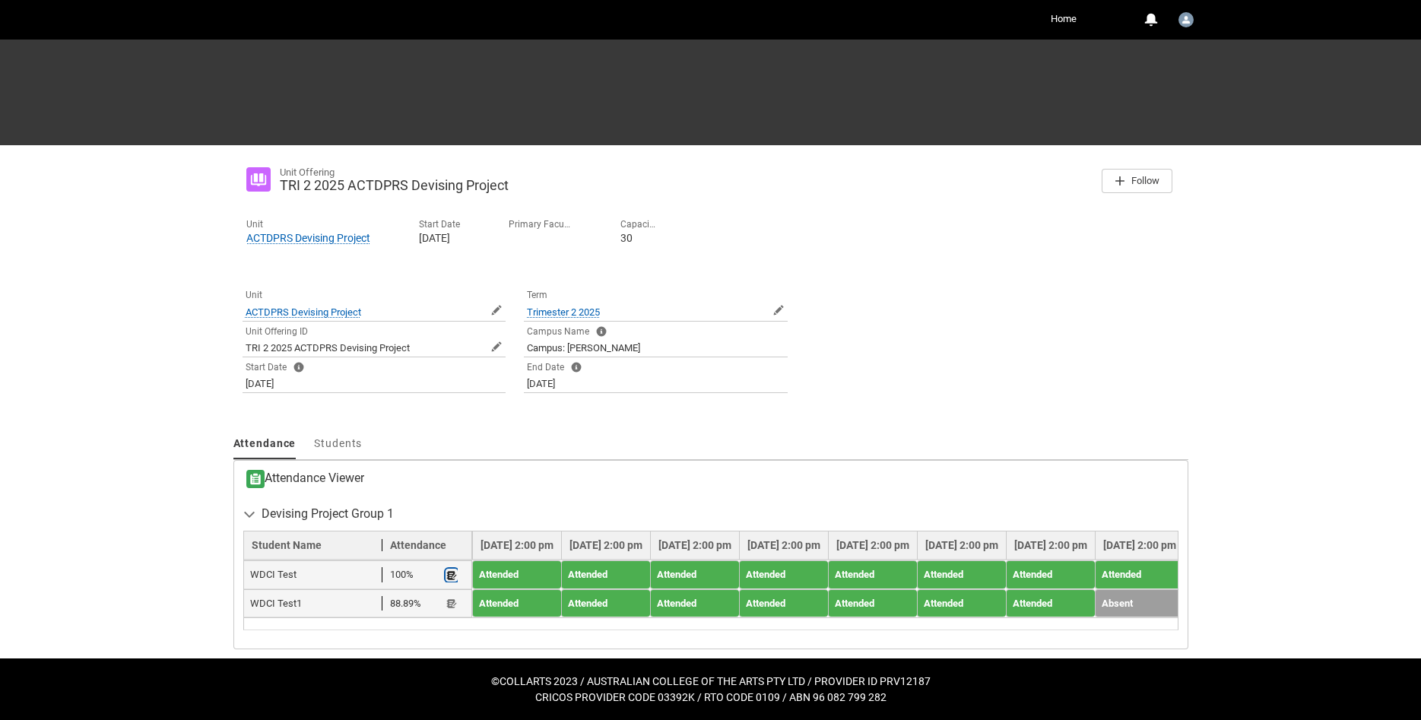
click at [450, 574] on lightning-primitive-icon "button" at bounding box center [451, 575] width 11 height 11
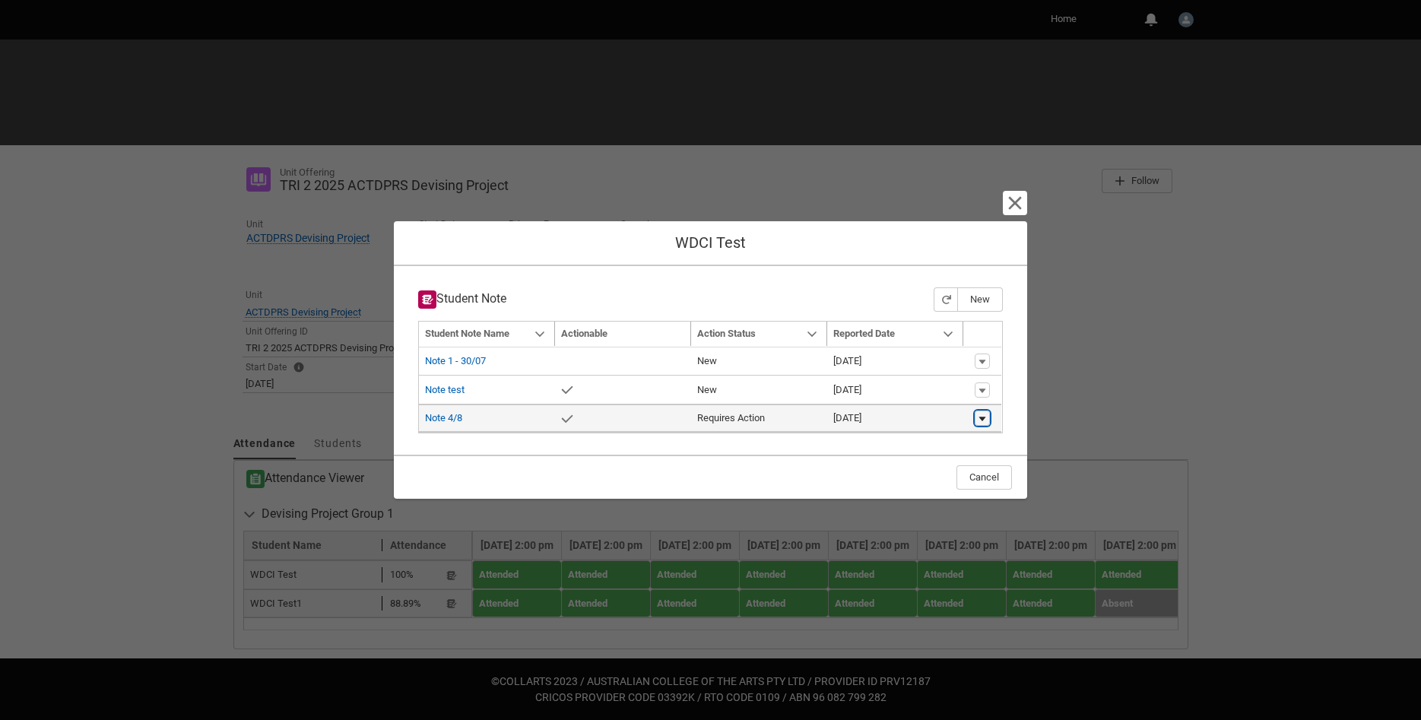
click at [979, 415] on lightning-primitive-icon "button" at bounding box center [982, 419] width 9 height 11
click at [979, 418] on lightning-primitive-icon "button" at bounding box center [982, 419] width 9 height 11
click at [427, 417] on link "Note 4/8" at bounding box center [443, 417] width 37 height 11
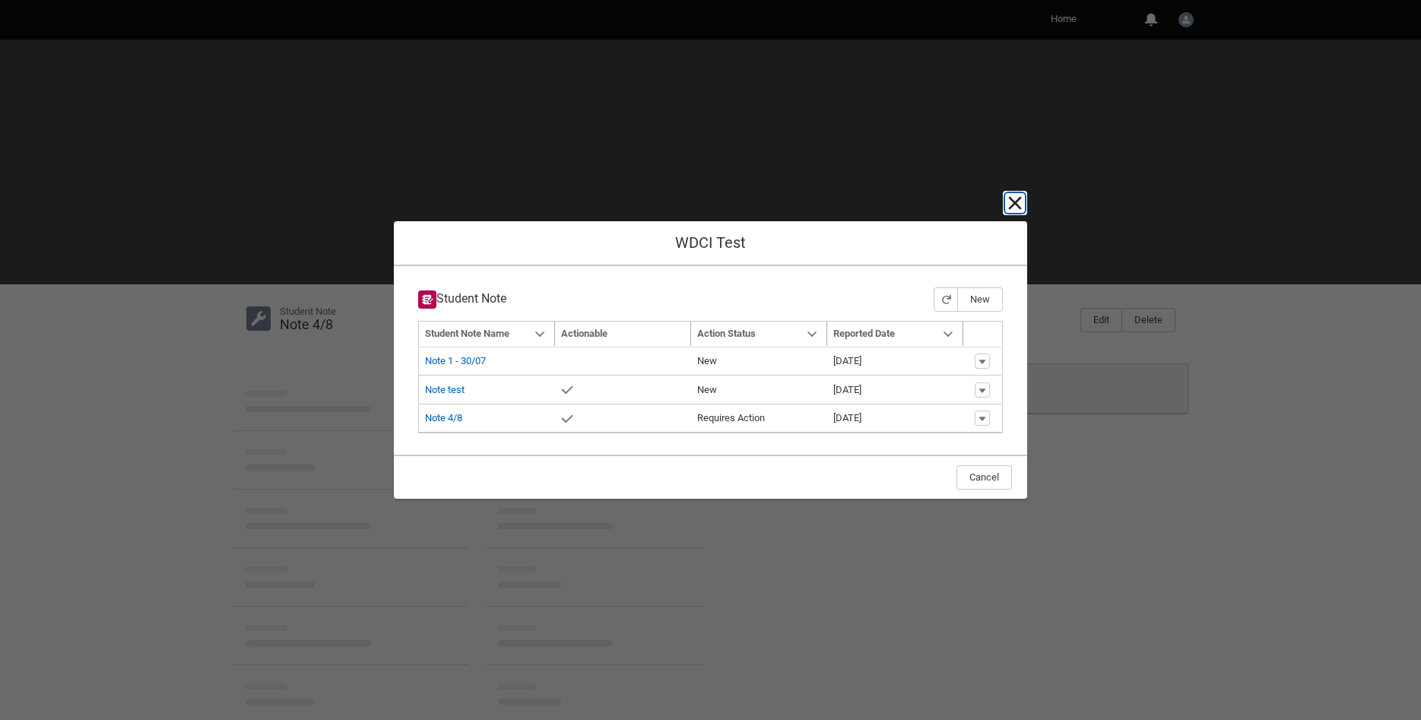
click at [1015, 202] on lightning-primitive-icon "button" at bounding box center [1015, 203] width 18 height 18
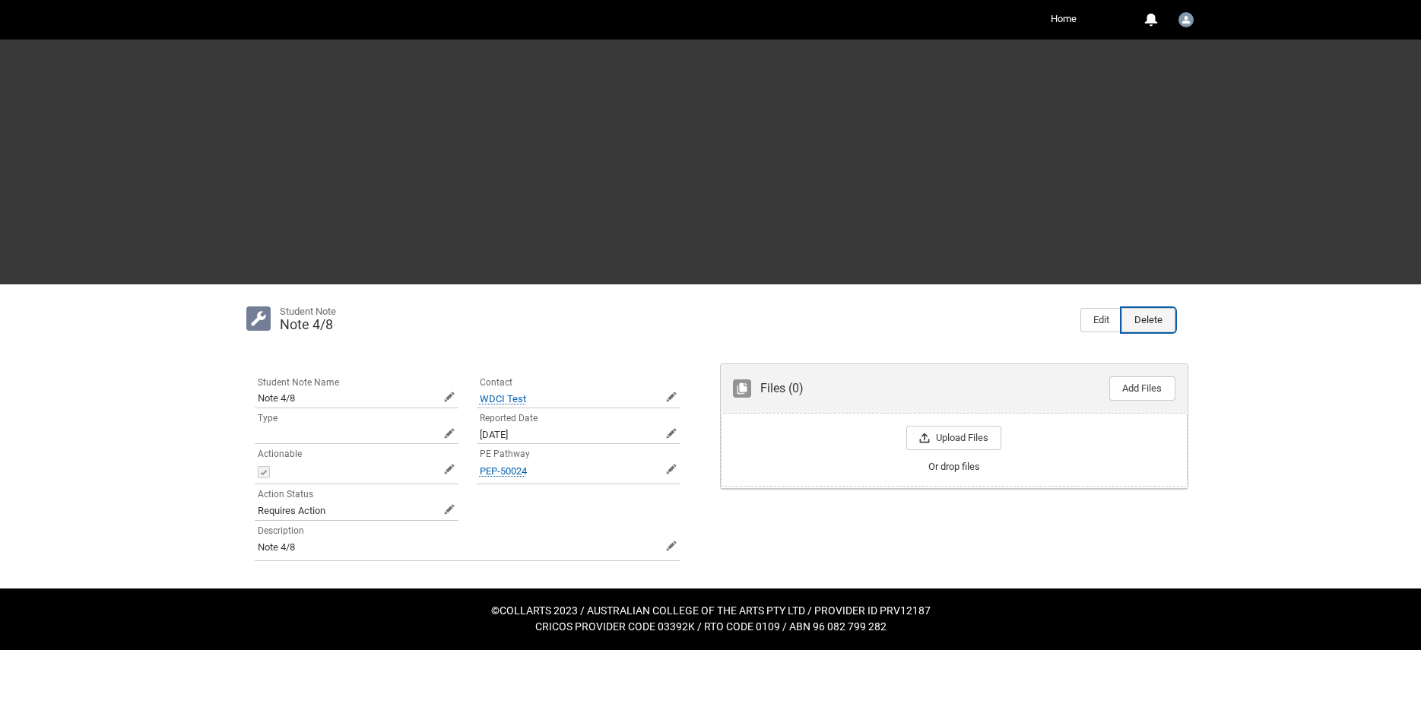
click at [1148, 321] on button "Delete" at bounding box center [1149, 320] width 54 height 24
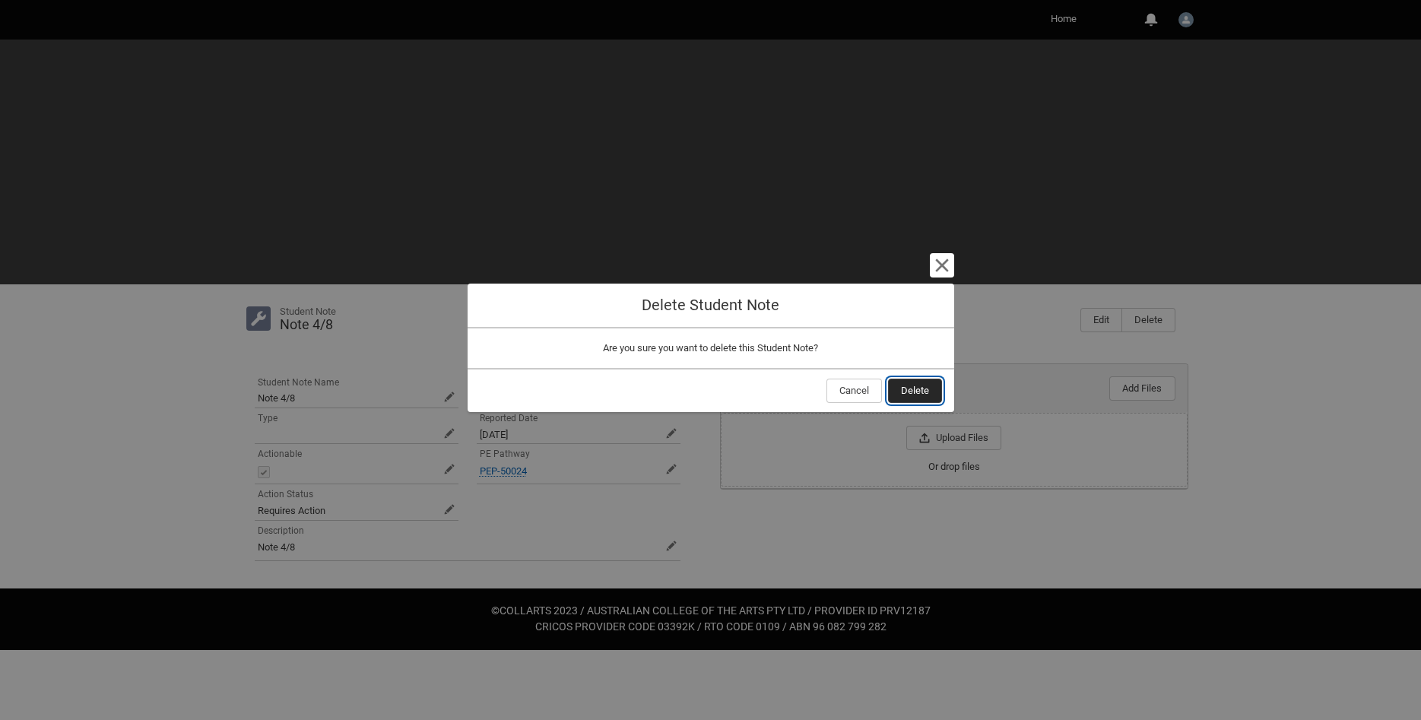
click at [911, 386] on span "Delete" at bounding box center [915, 390] width 28 height 23
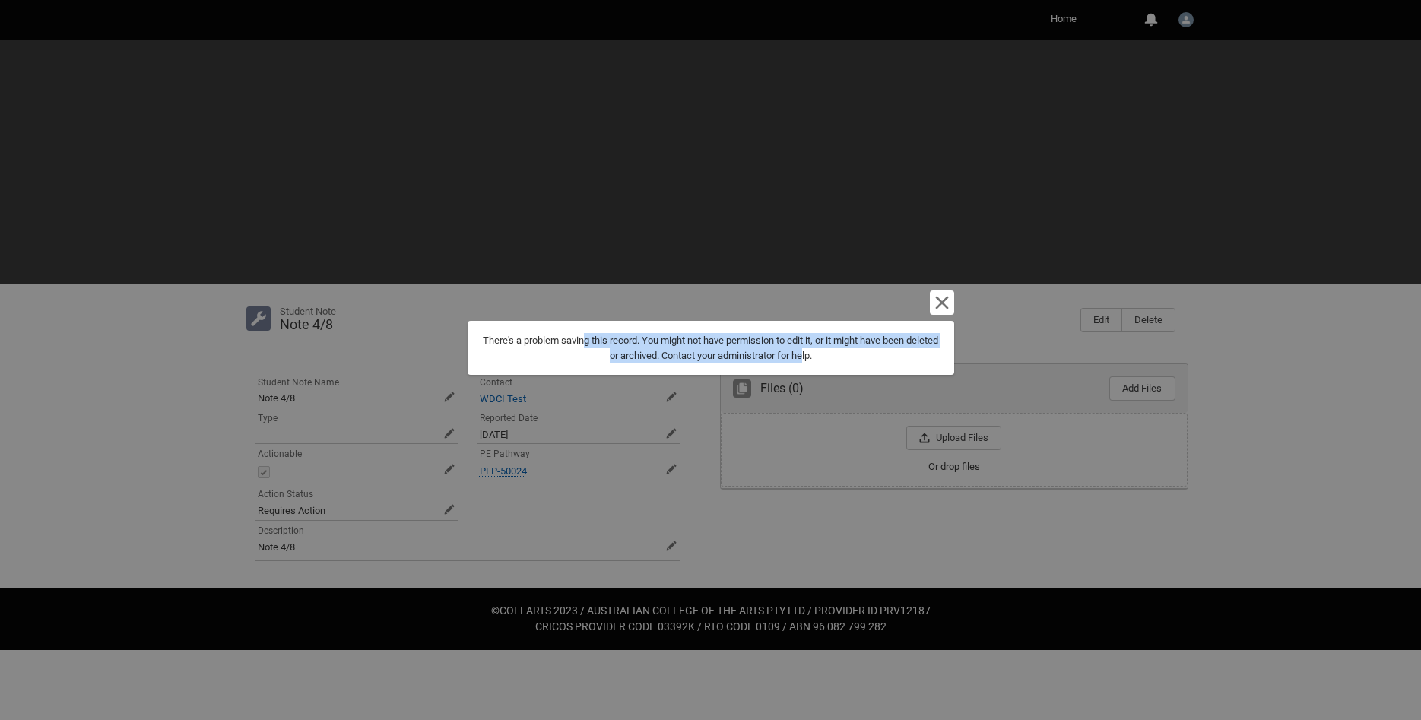
drag, startPoint x: 597, startPoint y: 341, endPoint x: 823, endPoint y: 355, distance: 226.3
click at [823, 355] on div "There's a problem saving this record. You might not have permission to edit it,…" at bounding box center [711, 348] width 462 height 30
click at [934, 303] on lightning-primitive-icon "button" at bounding box center [942, 303] width 18 height 18
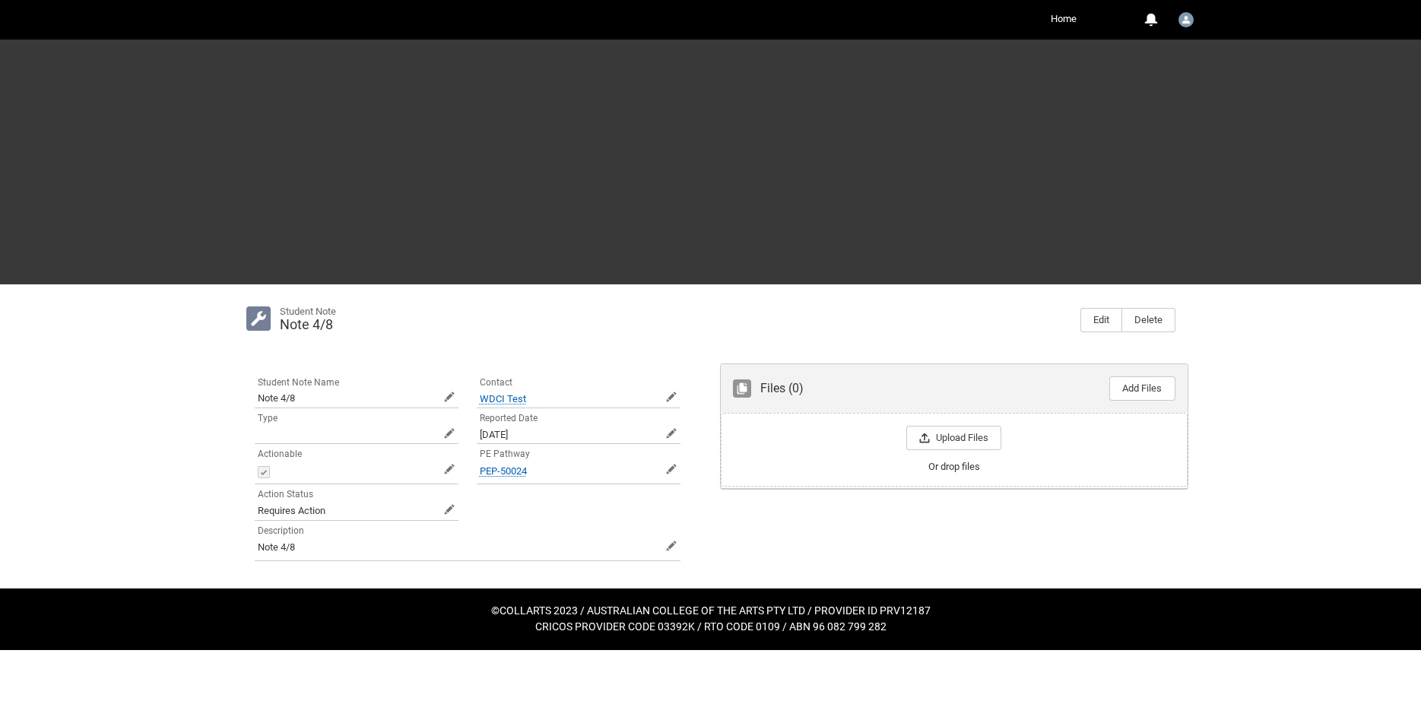
click at [932, 323] on slot "Note 4/8" at bounding box center [674, 324] width 789 height 17
click at [1320, 392] on div "Skip to Main Content Collarts Education Community Home More 0 Notifications Pro…" at bounding box center [710, 325] width 1421 height 650
click at [1151, 325] on button "Delete" at bounding box center [1149, 320] width 54 height 24
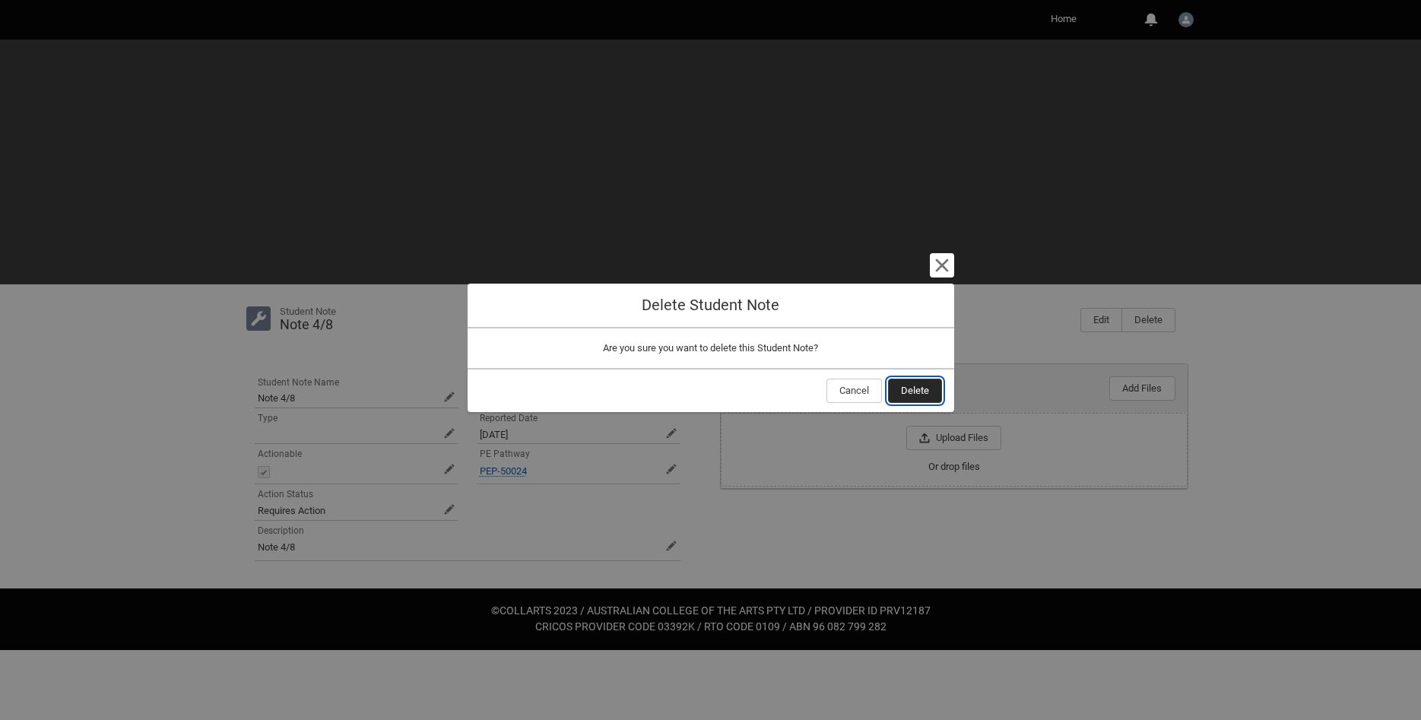
click at [919, 386] on span "Delete" at bounding box center [915, 390] width 28 height 23
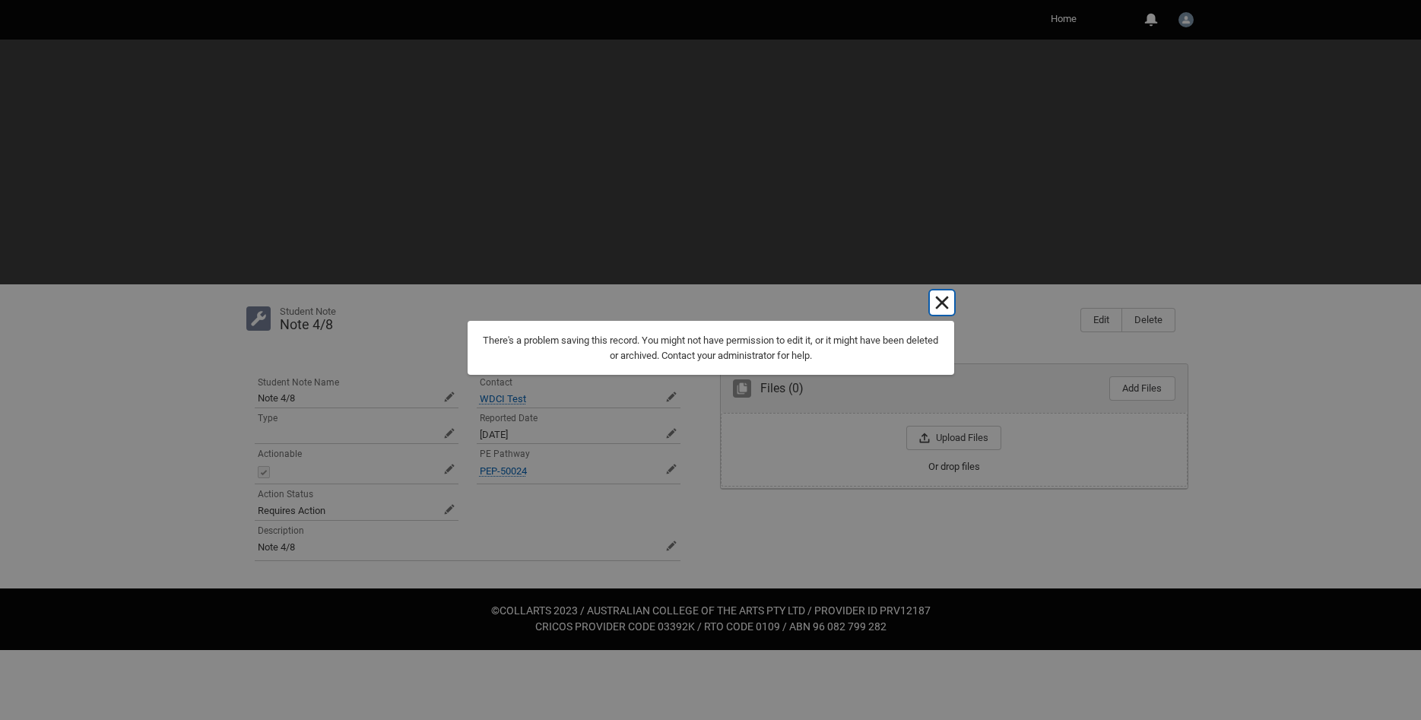
click at [935, 296] on lightning-primitive-icon "button" at bounding box center [942, 303] width 18 height 18
